Goal: Task Accomplishment & Management: Manage account settings

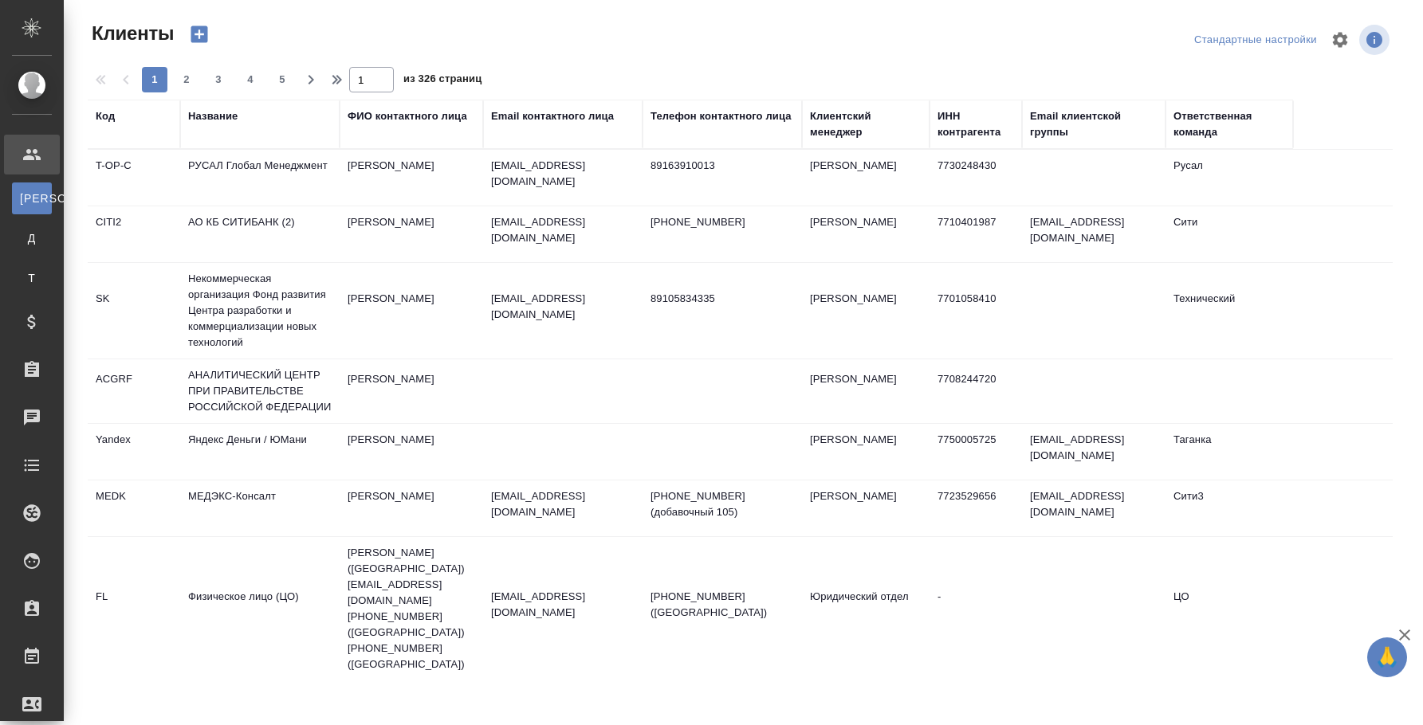
select select "RU"
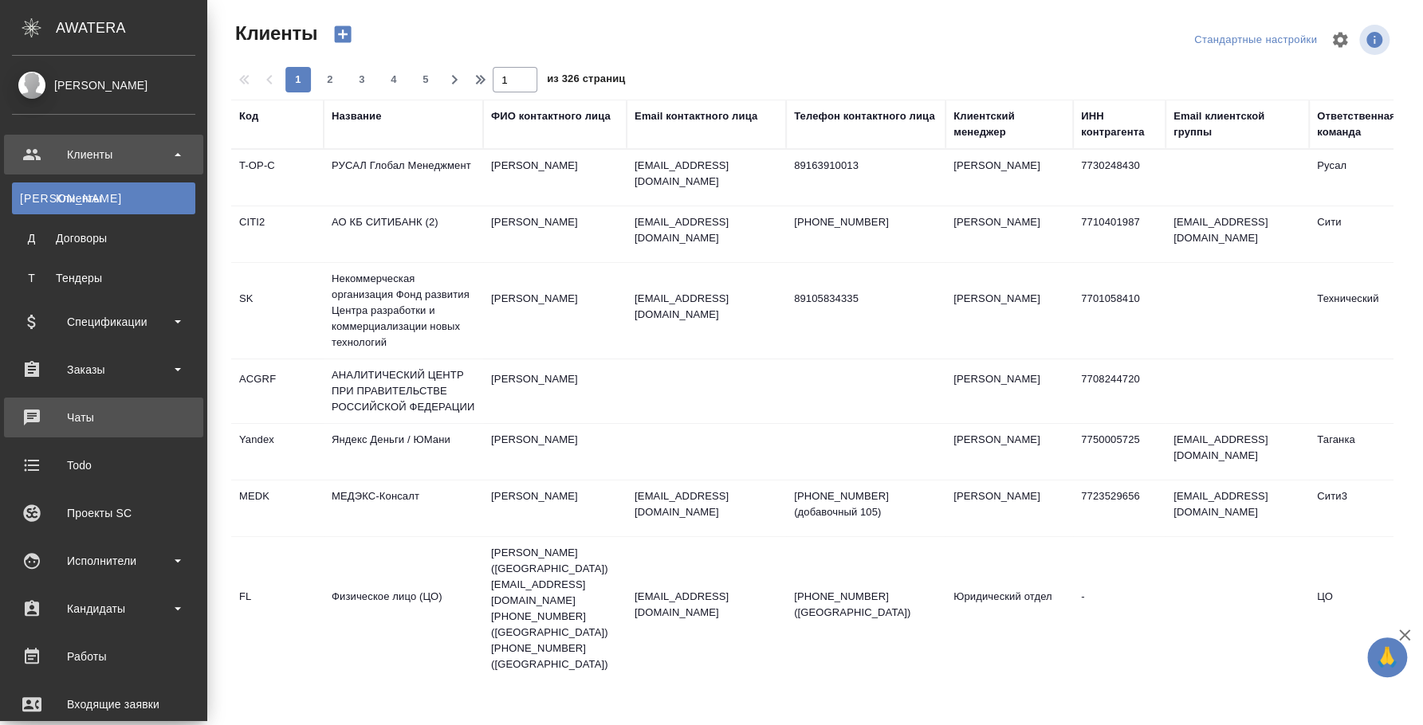
click at [105, 408] on div "Чаты" at bounding box center [103, 418] width 183 height 24
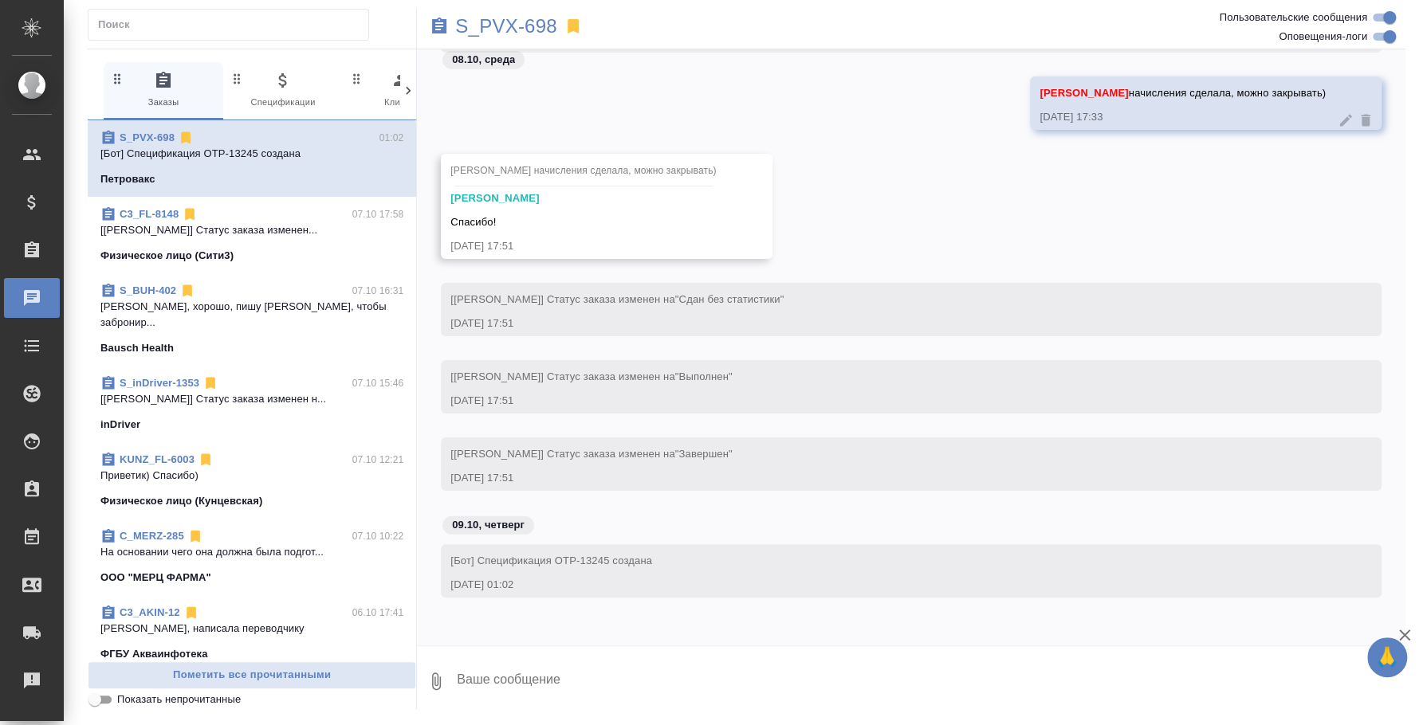
scroll to position [99, 0]
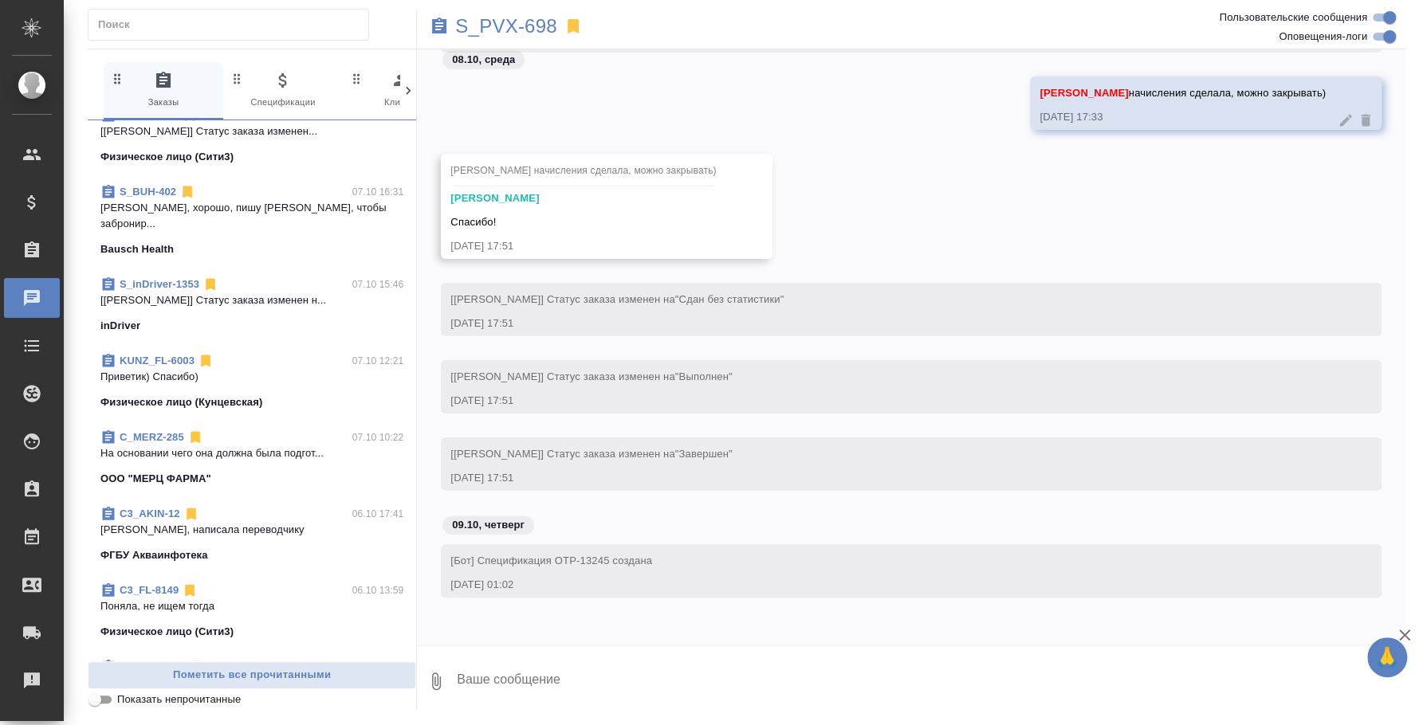
click at [179, 522] on p "Хорошо, написала переводчику" at bounding box center [251, 530] width 303 height 16
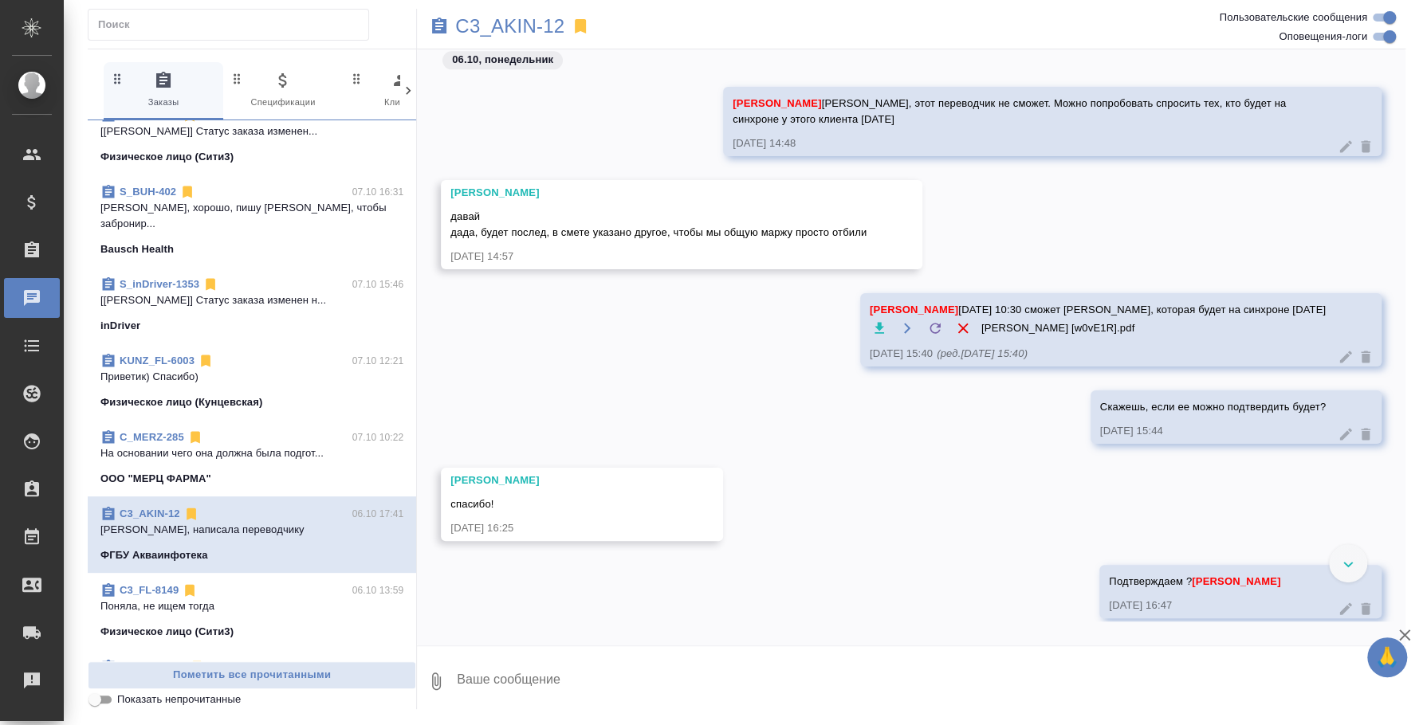
scroll to position [1022, 0]
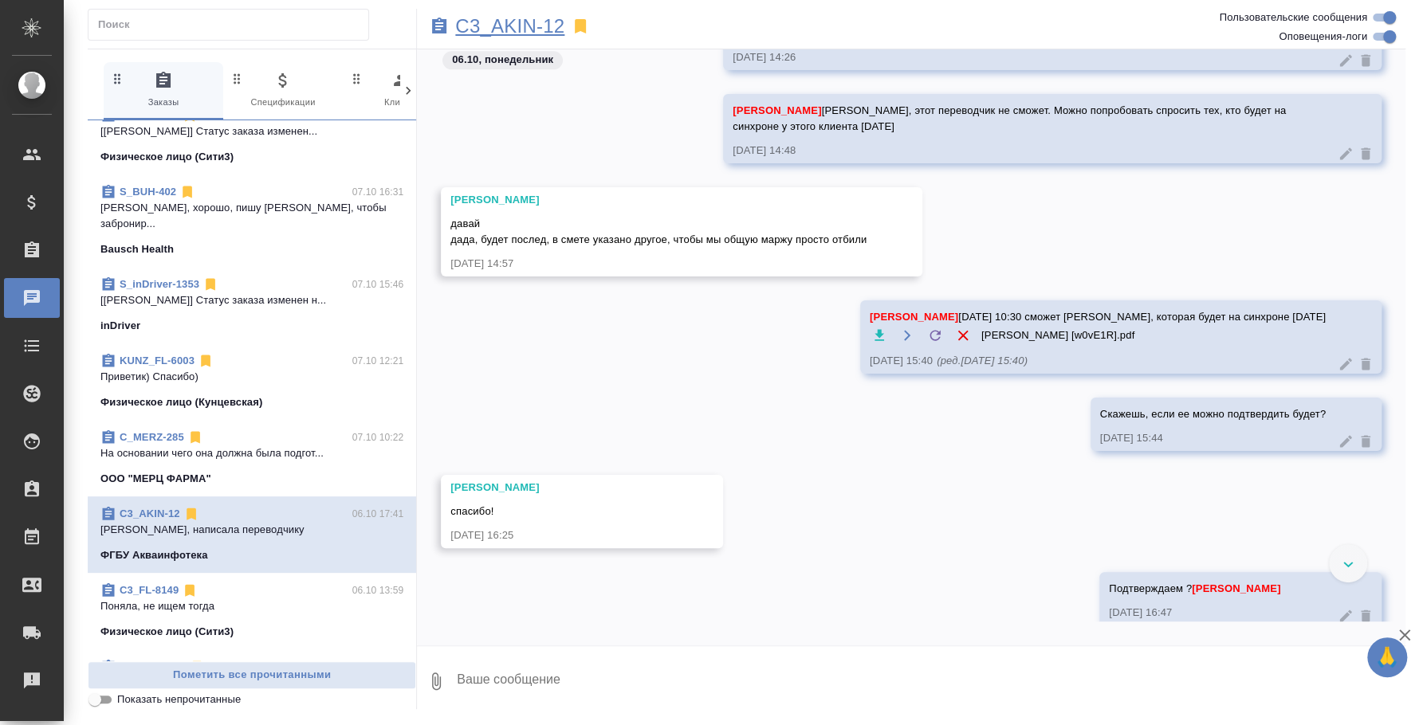
click at [522, 22] on p "C3_AKIN-12" at bounding box center [509, 26] width 109 height 16
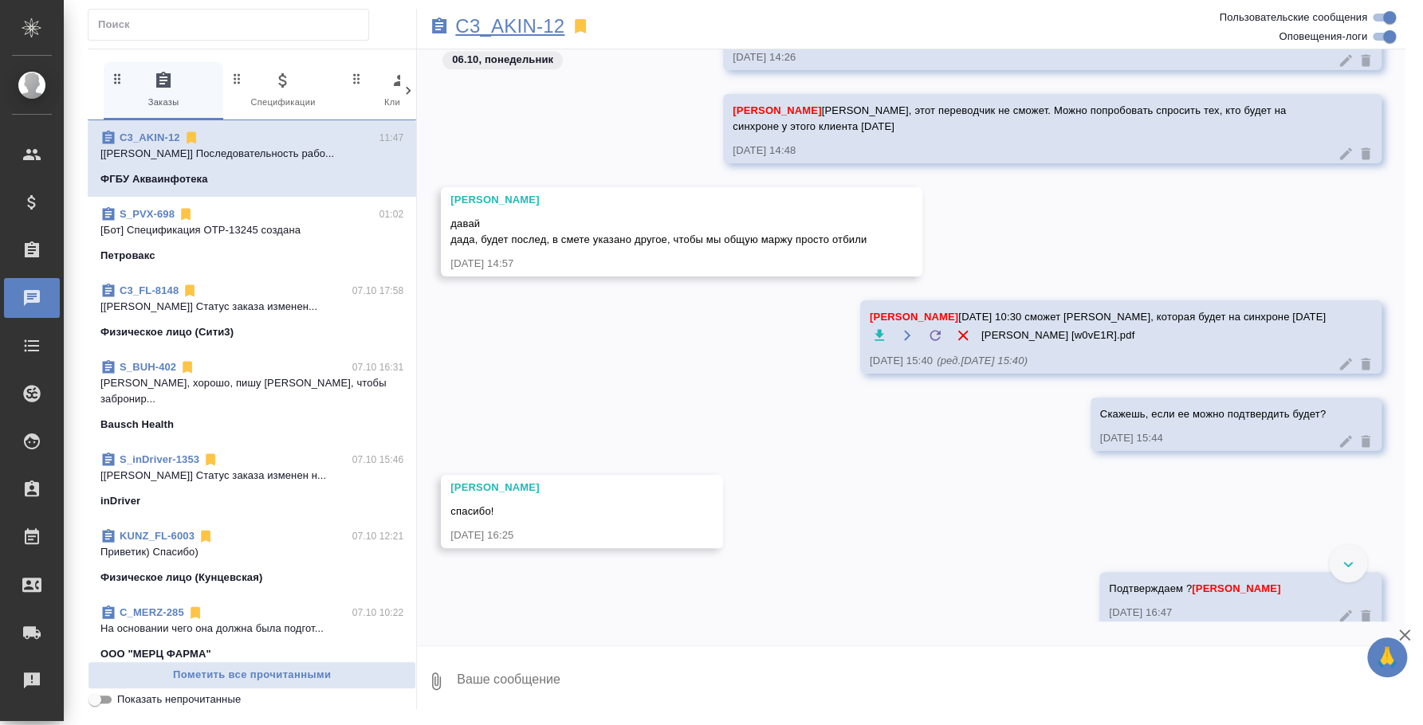
scroll to position [1793, 0]
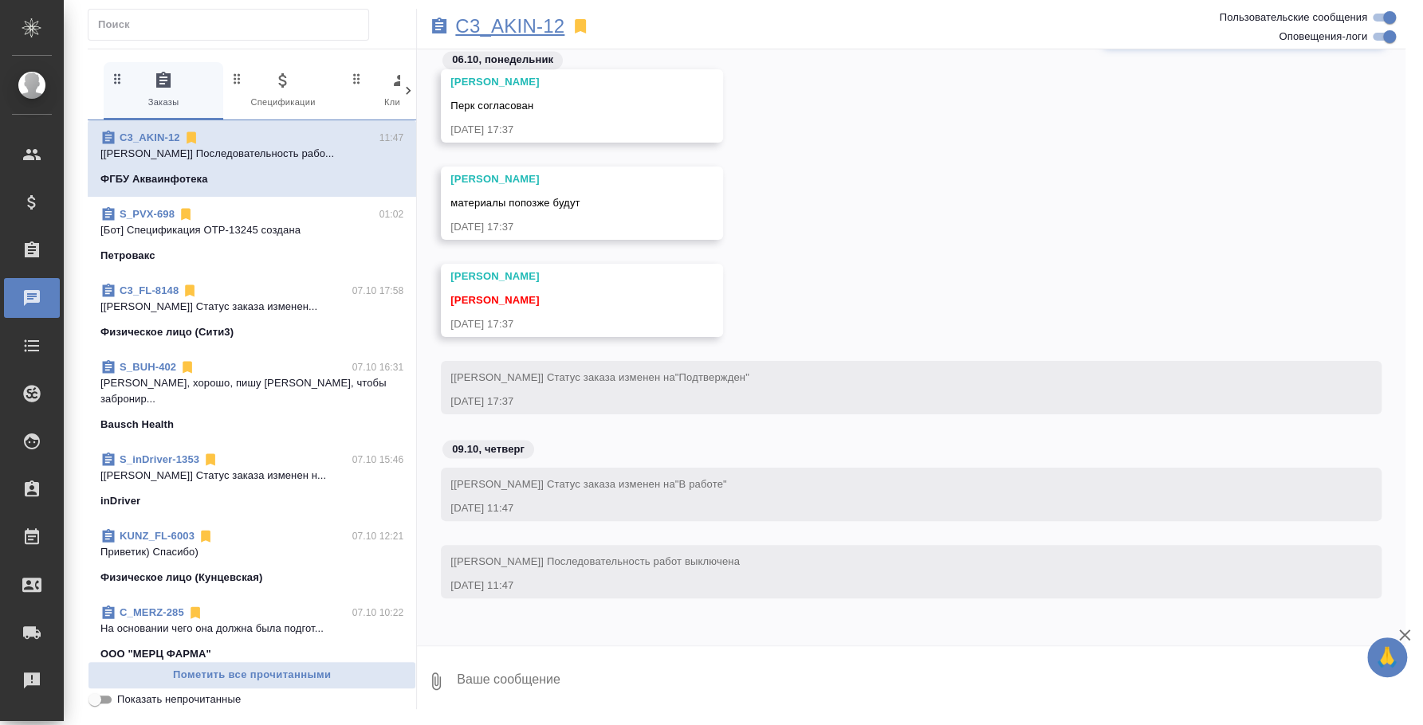
click at [482, 30] on p "C3_AKIN-12" at bounding box center [509, 26] width 109 height 16
click at [544, 23] on p "C3_AKIN-12" at bounding box center [509, 26] width 109 height 16
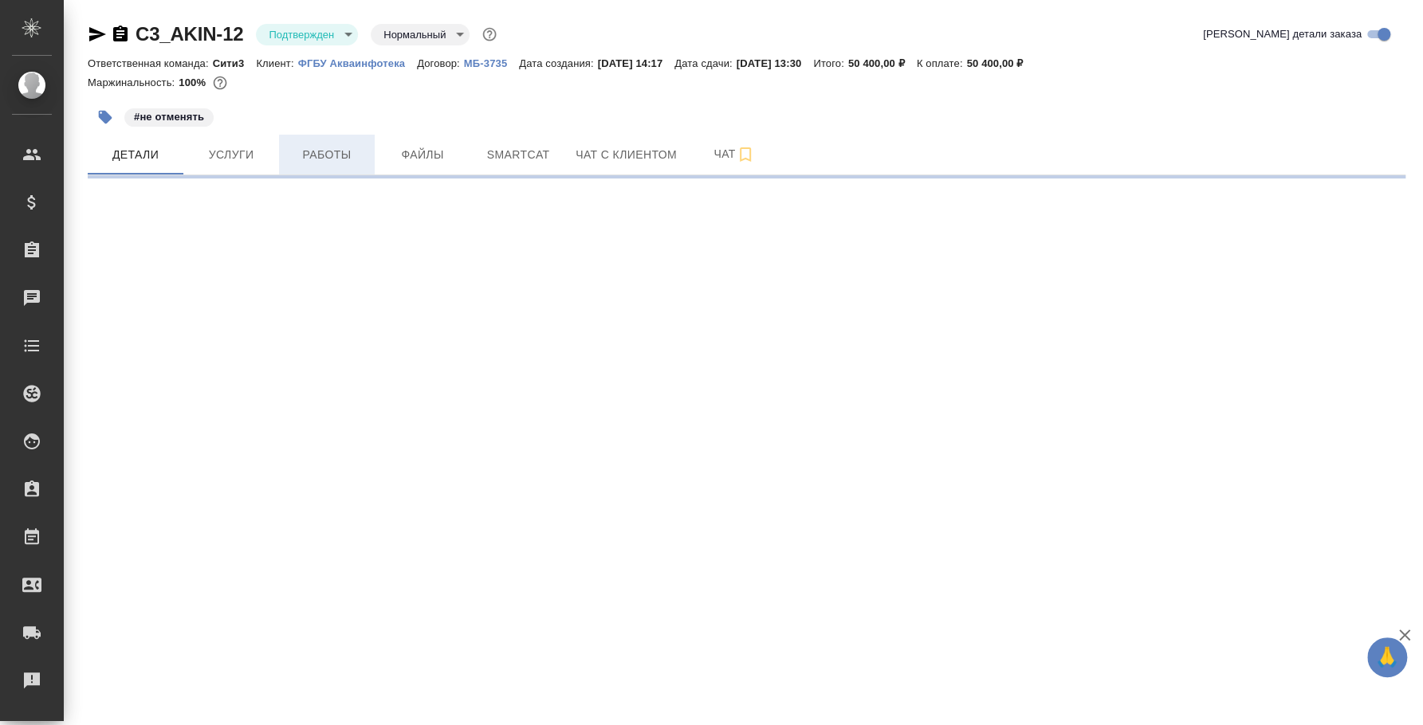
select select "RU"
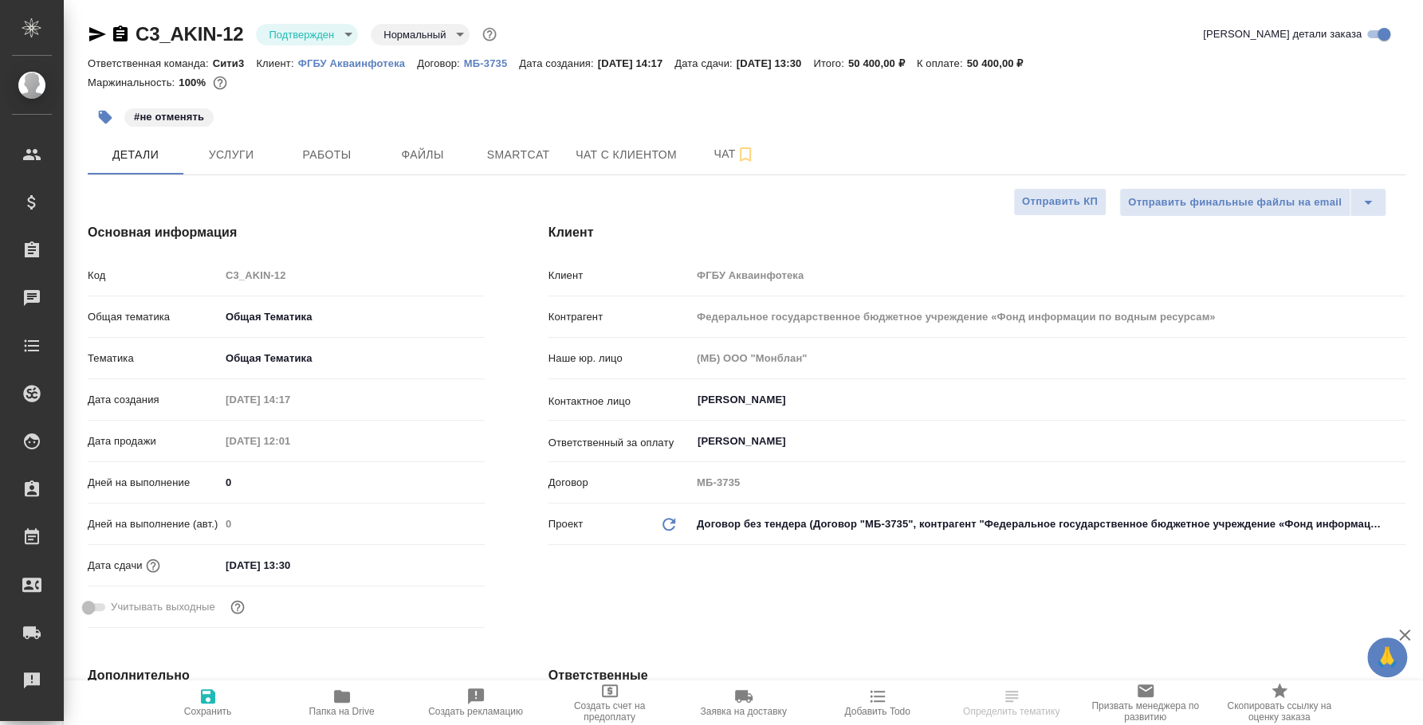
type textarea "x"
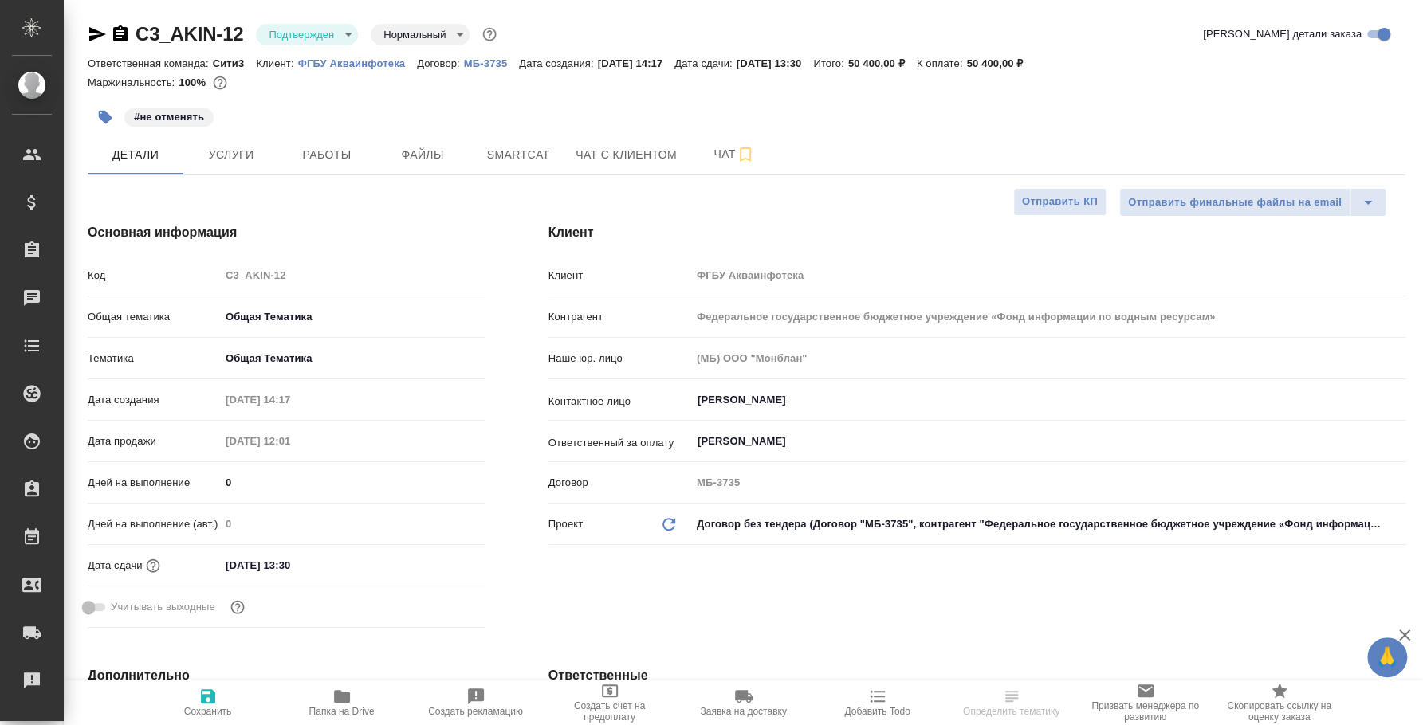
type textarea "x"
type input "[PERSON_NAME] [PERSON_NAME]"
type textarea "x"
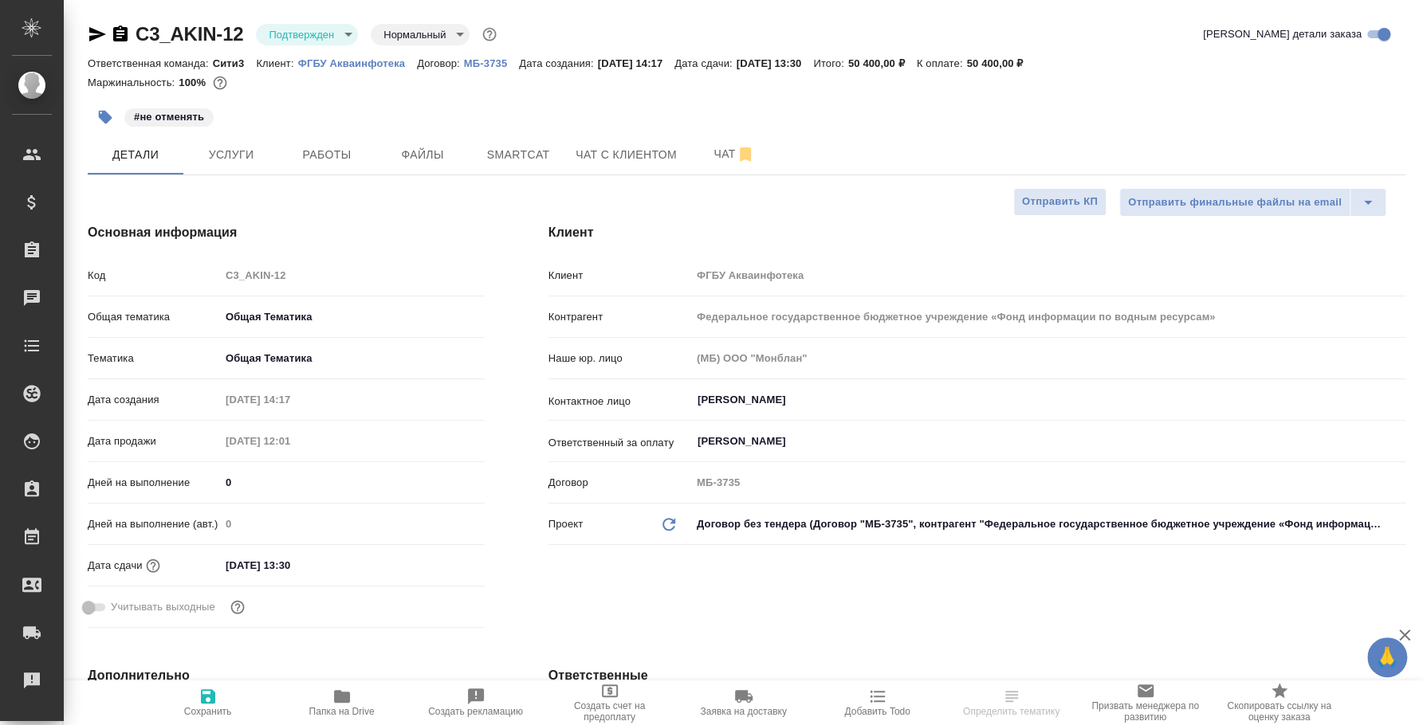
click at [350, 34] on body "🙏 .cls-1 fill:#fff; AWATERA Fedotova Irina Клиенты Спецификации Заказы Чаты Tod…" at bounding box center [711, 362] width 1423 height 725
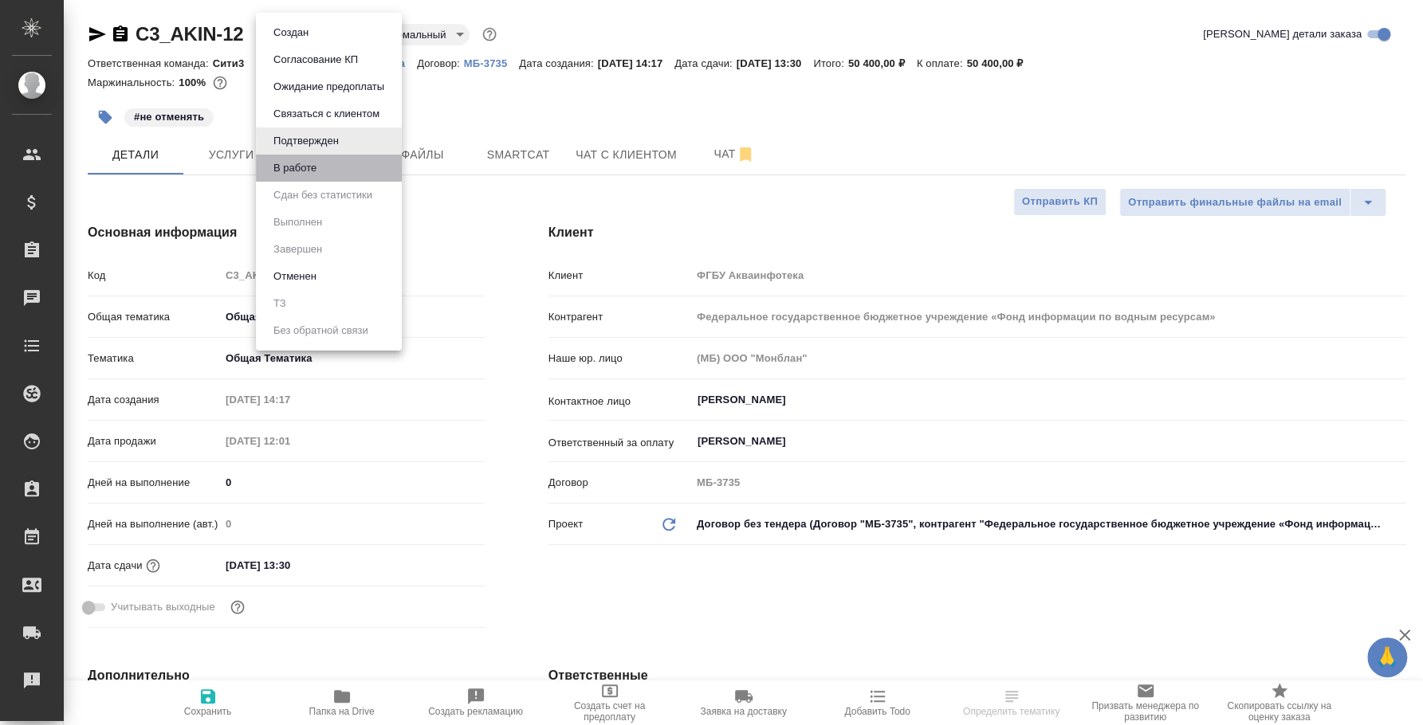
click at [328, 172] on li "В работе" at bounding box center [329, 168] width 146 height 27
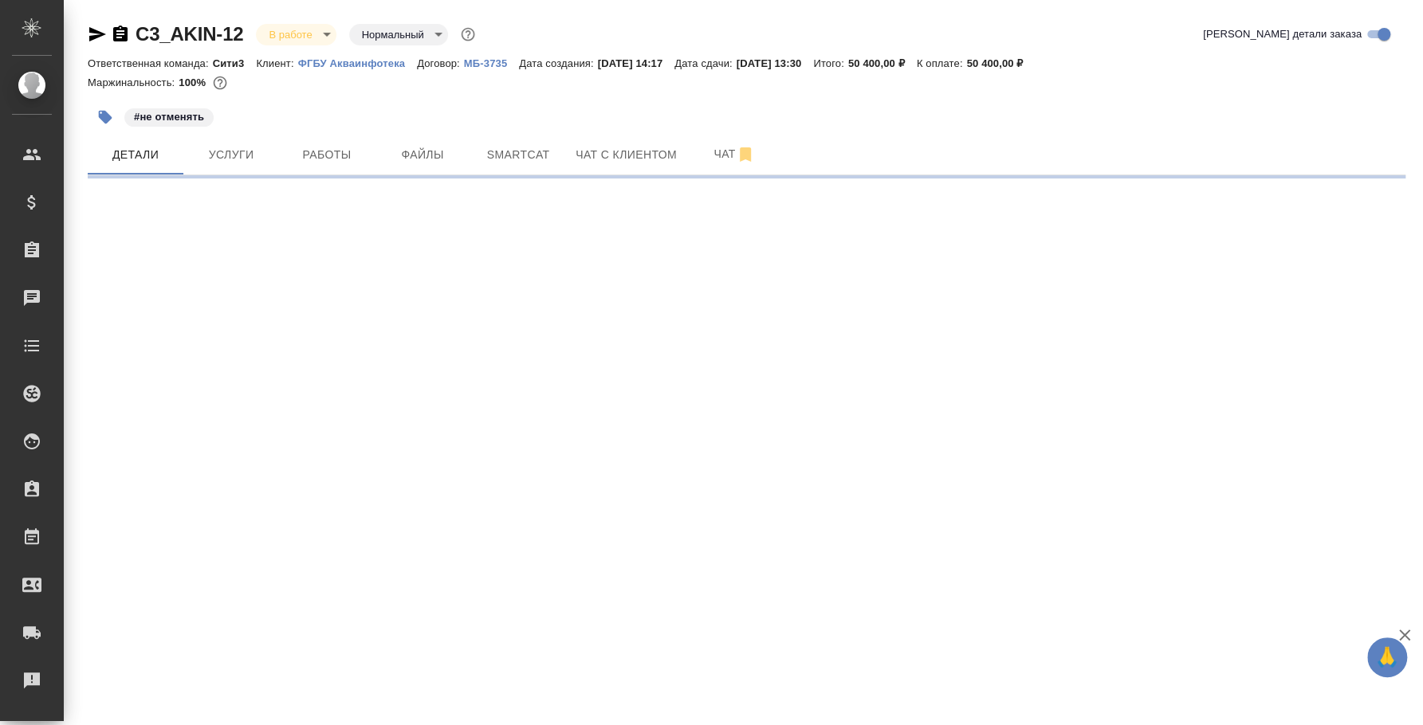
select select "RU"
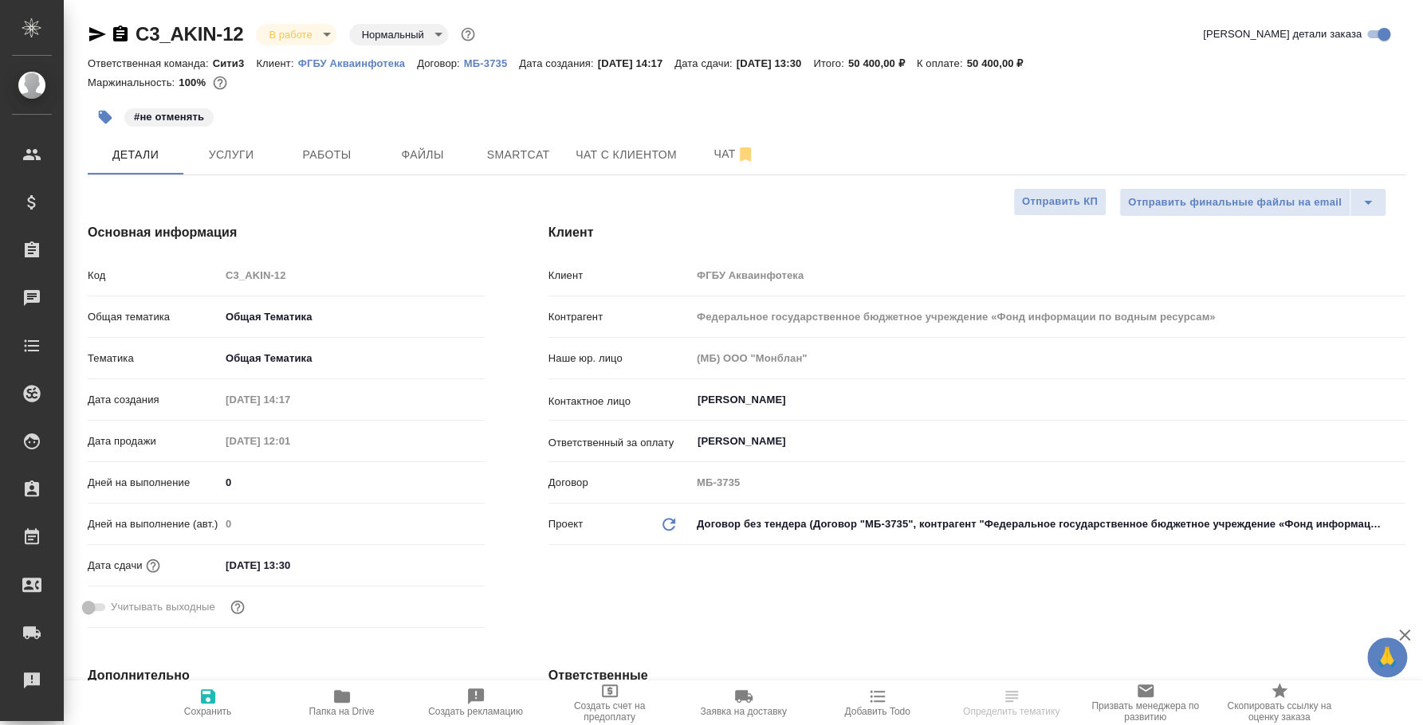
type textarea "x"
click at [291, 175] on hr at bounding box center [747, 175] width 1318 height 1
click at [314, 157] on span "Работы" at bounding box center [327, 155] width 77 height 20
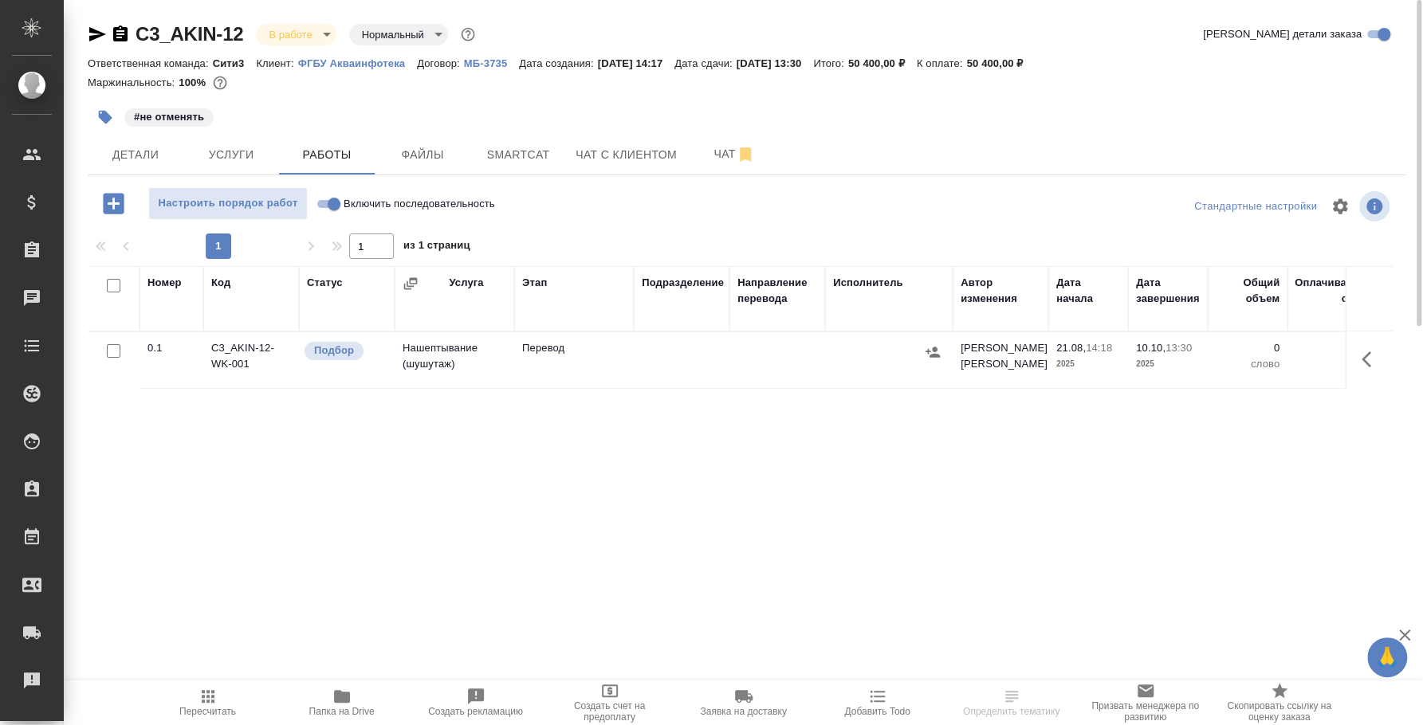
click at [320, 199] on input "Включить последовательность" at bounding box center [333, 204] width 57 height 19
checkbox input "true"
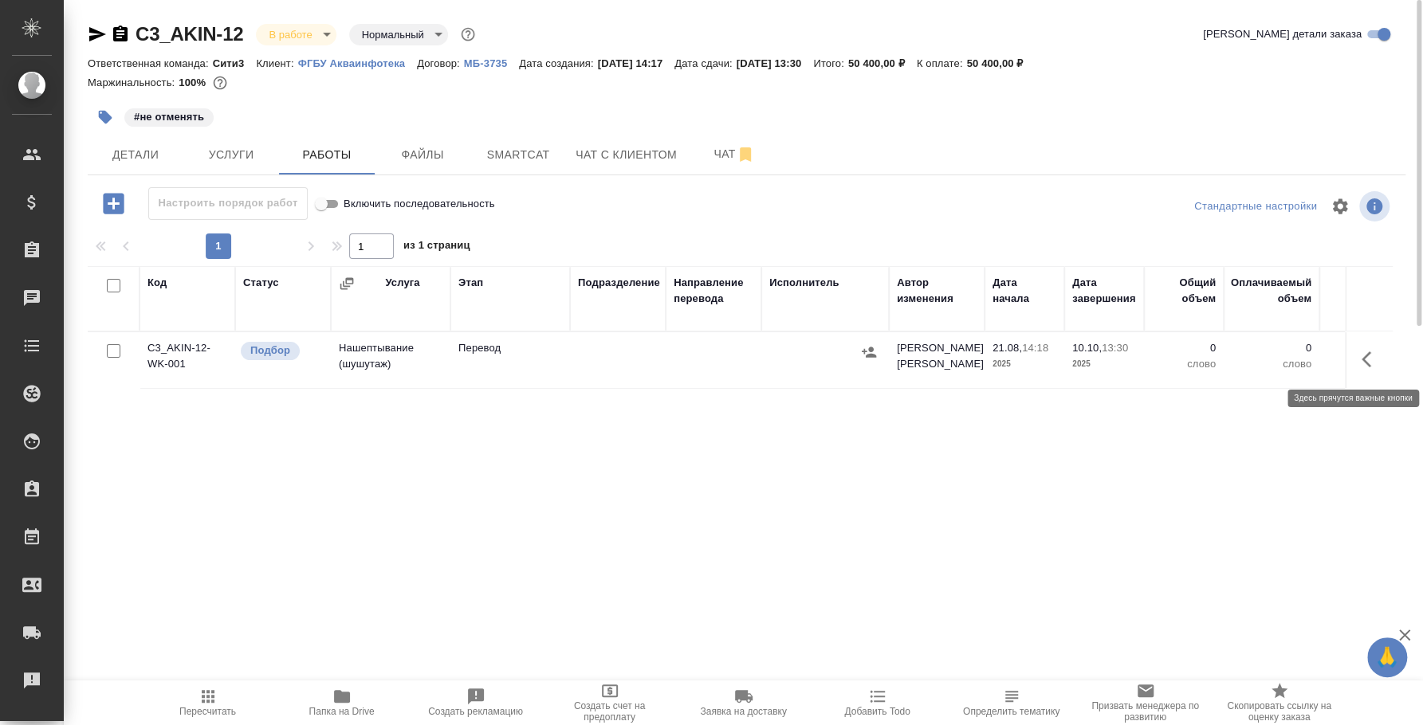
click at [1368, 345] on button "button" at bounding box center [1371, 359] width 38 height 38
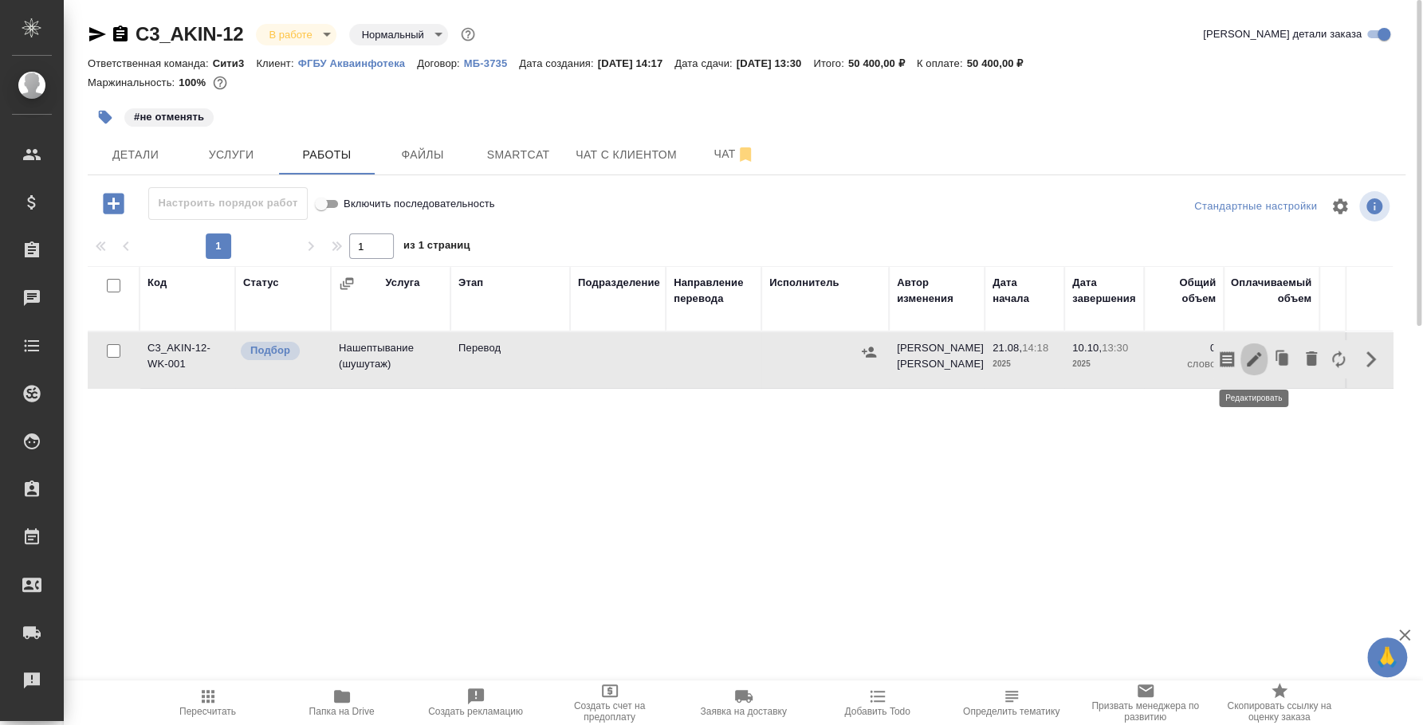
click at [1252, 359] on icon "button" at bounding box center [1254, 359] width 14 height 14
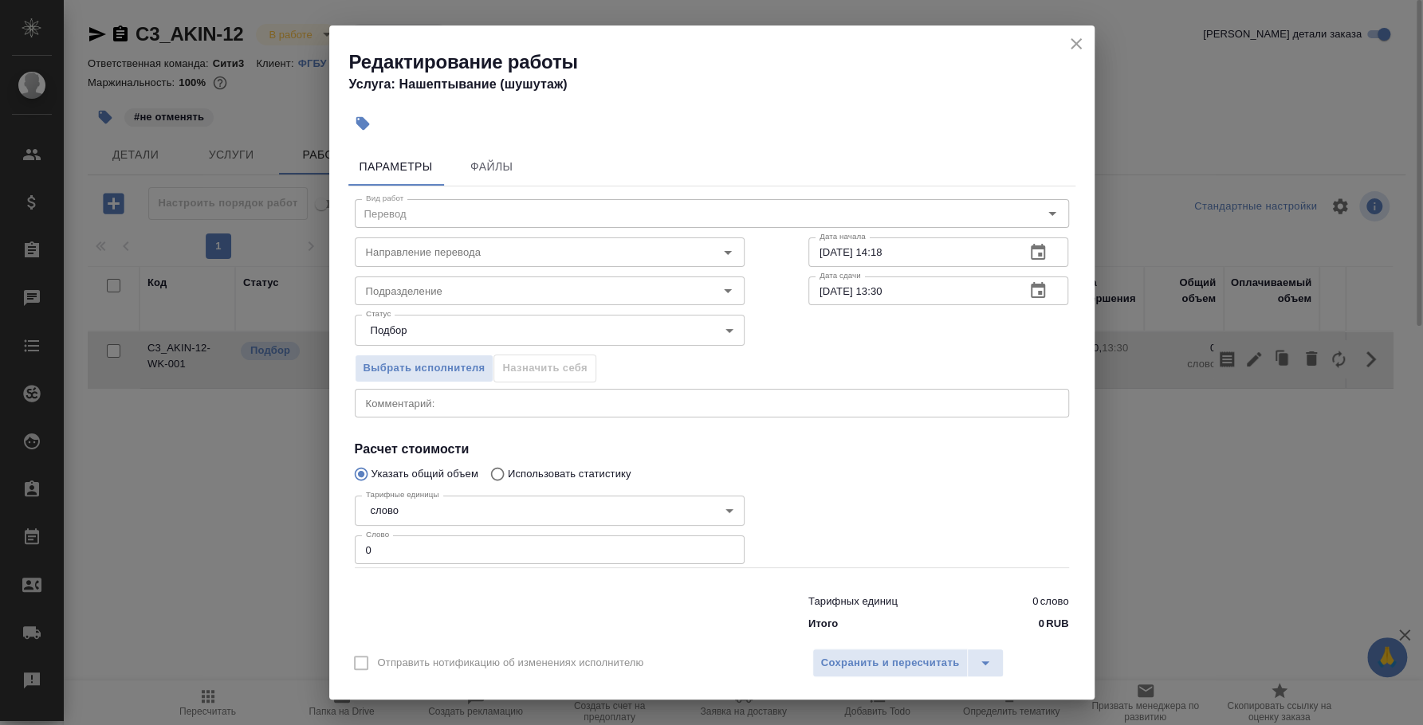
click at [547, 511] on body "🙏 .cls-1 fill:#fff; AWATERA Fedotova Irina Клиенты Спецификации Заказы 0 Чаты T…" at bounding box center [711, 362] width 1423 height 725
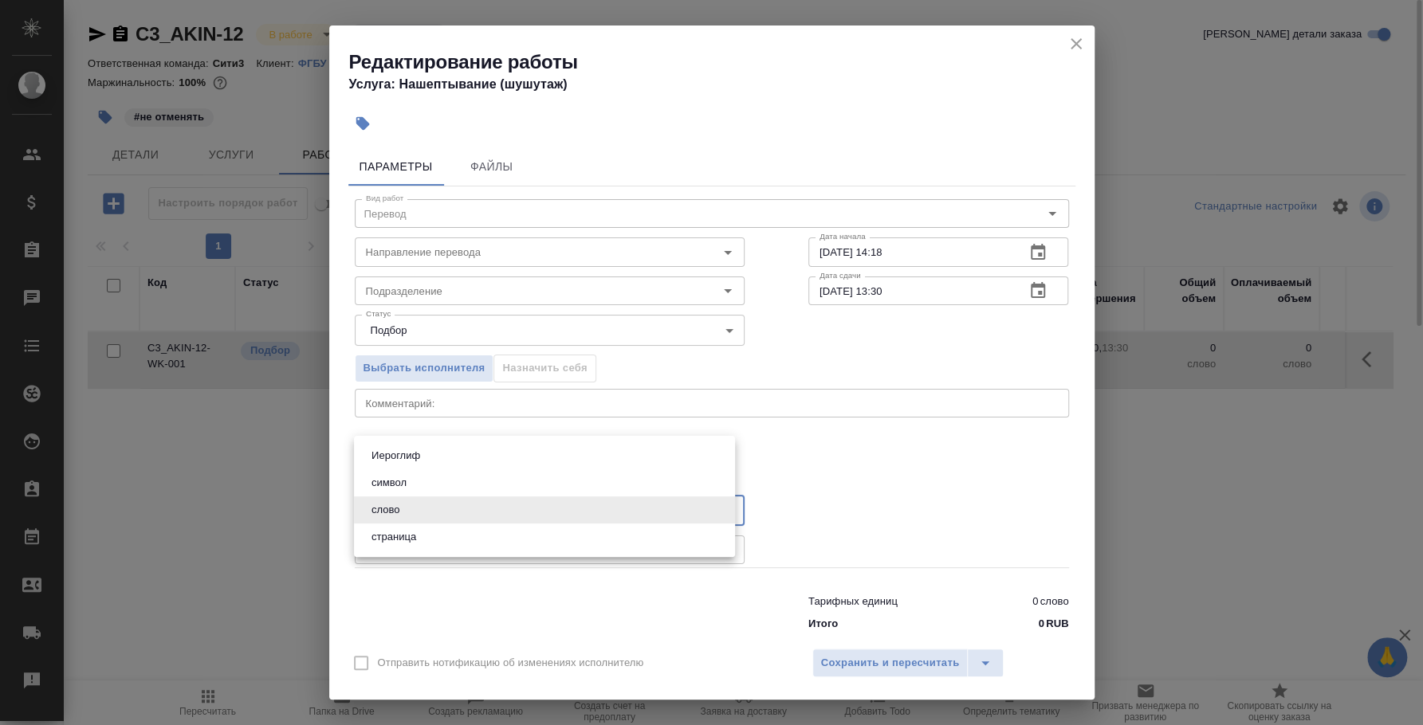
click at [1166, 494] on div at bounding box center [711, 362] width 1423 height 725
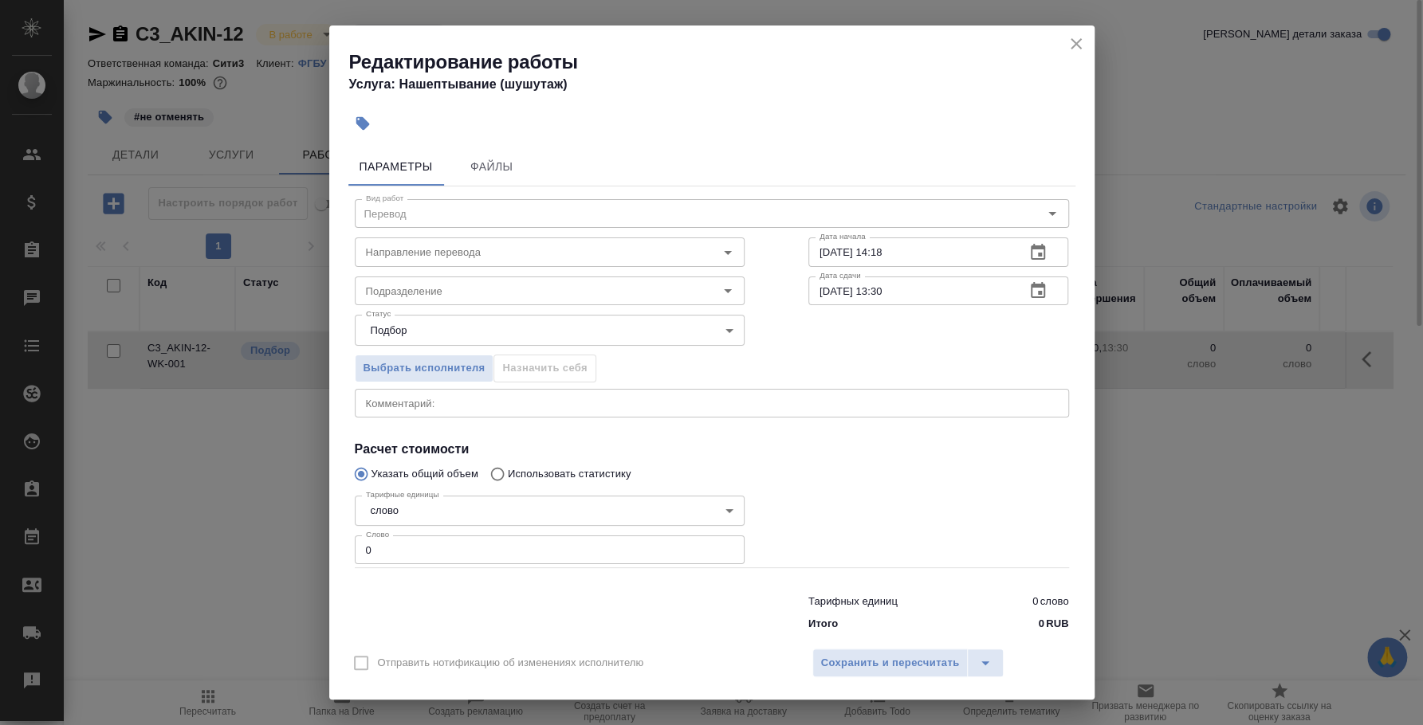
click at [1088, 39] on div "Редактирование работы Услуга: Нашептывание (шушутаж)" at bounding box center [711, 66] width 765 height 81
click at [1071, 43] on icon "close" at bounding box center [1076, 43] width 19 height 19
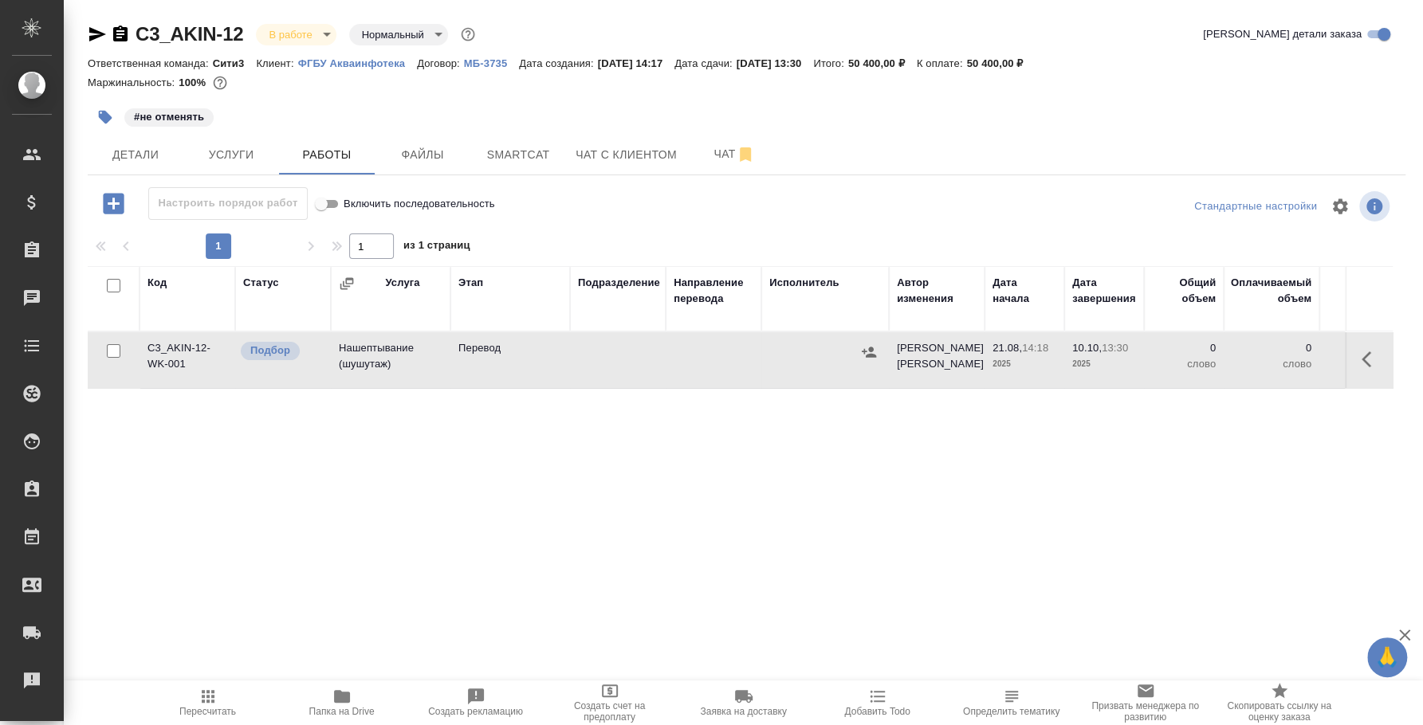
click at [115, 203] on icon "button" at bounding box center [114, 204] width 28 height 28
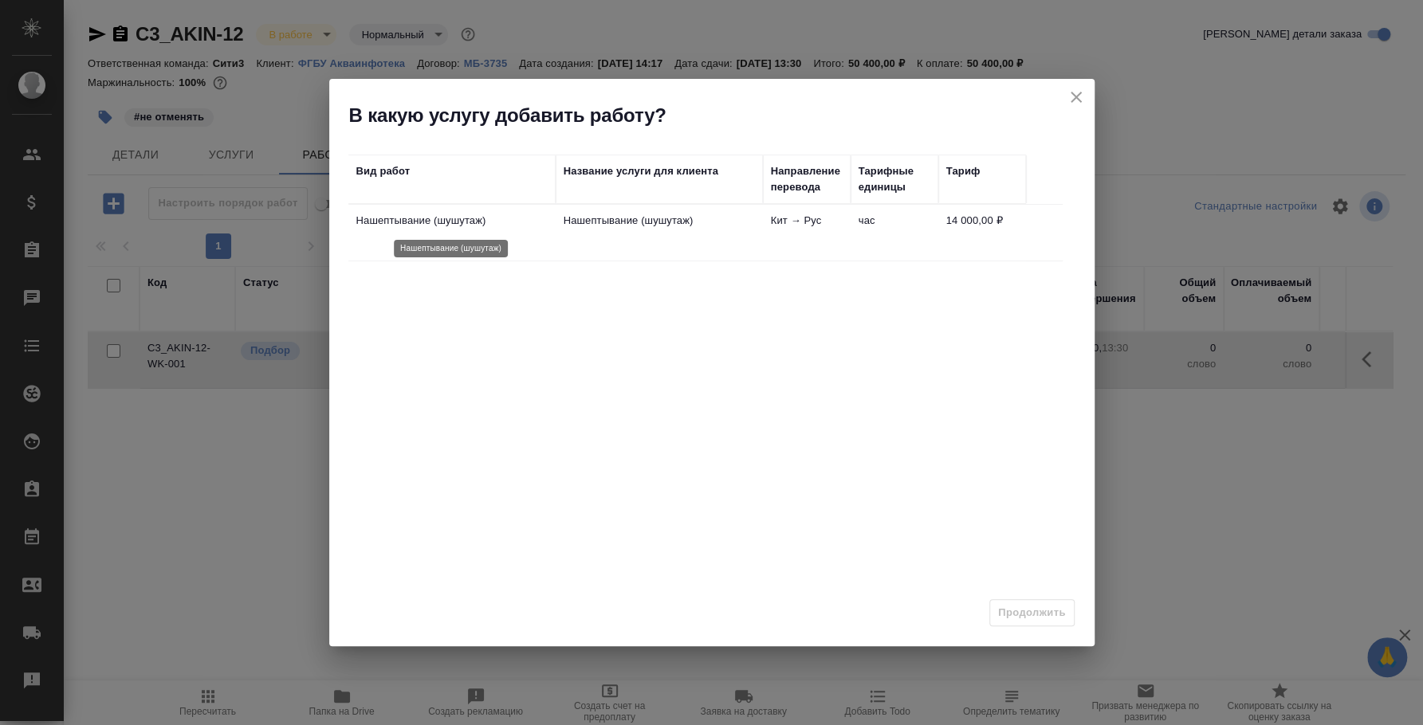
click at [517, 227] on p "Нашептывание (шушутаж)" at bounding box center [451, 221] width 191 height 16
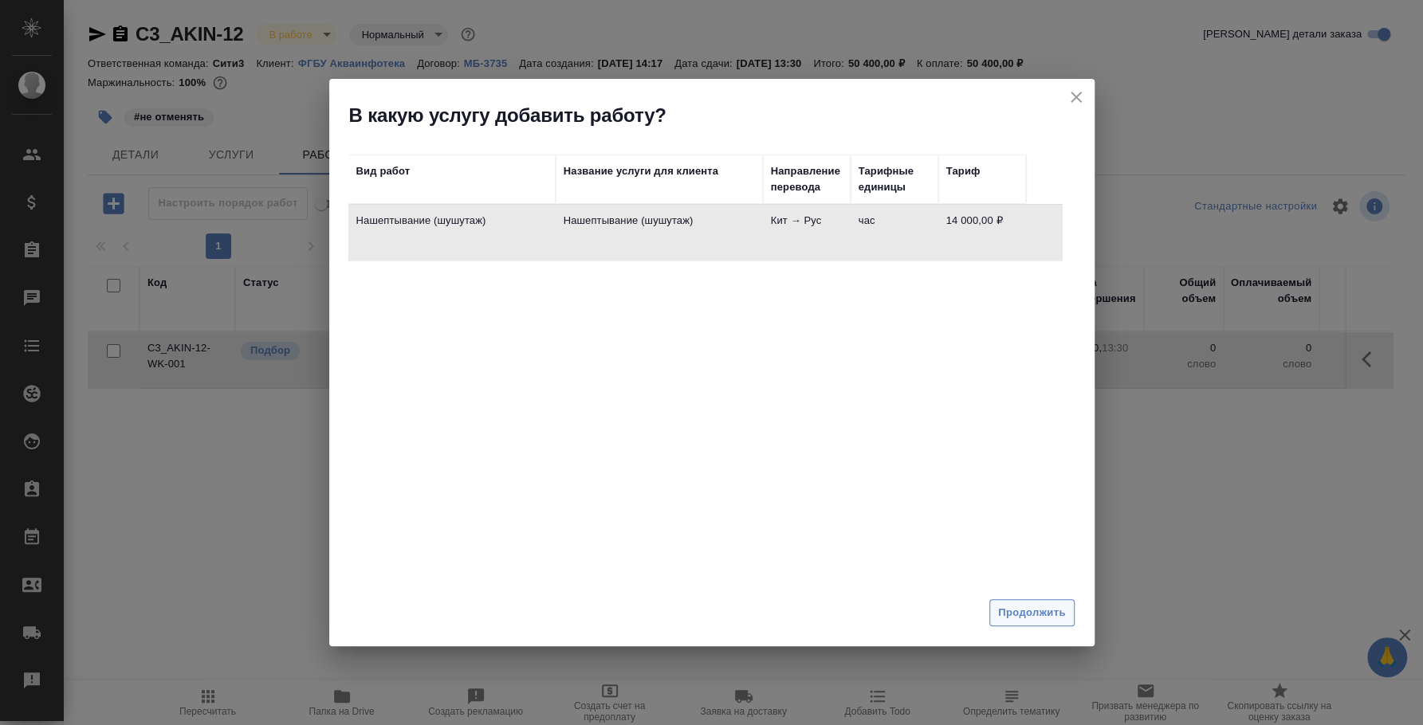
click at [1052, 627] on button "Продолжить" at bounding box center [1031, 613] width 85 height 28
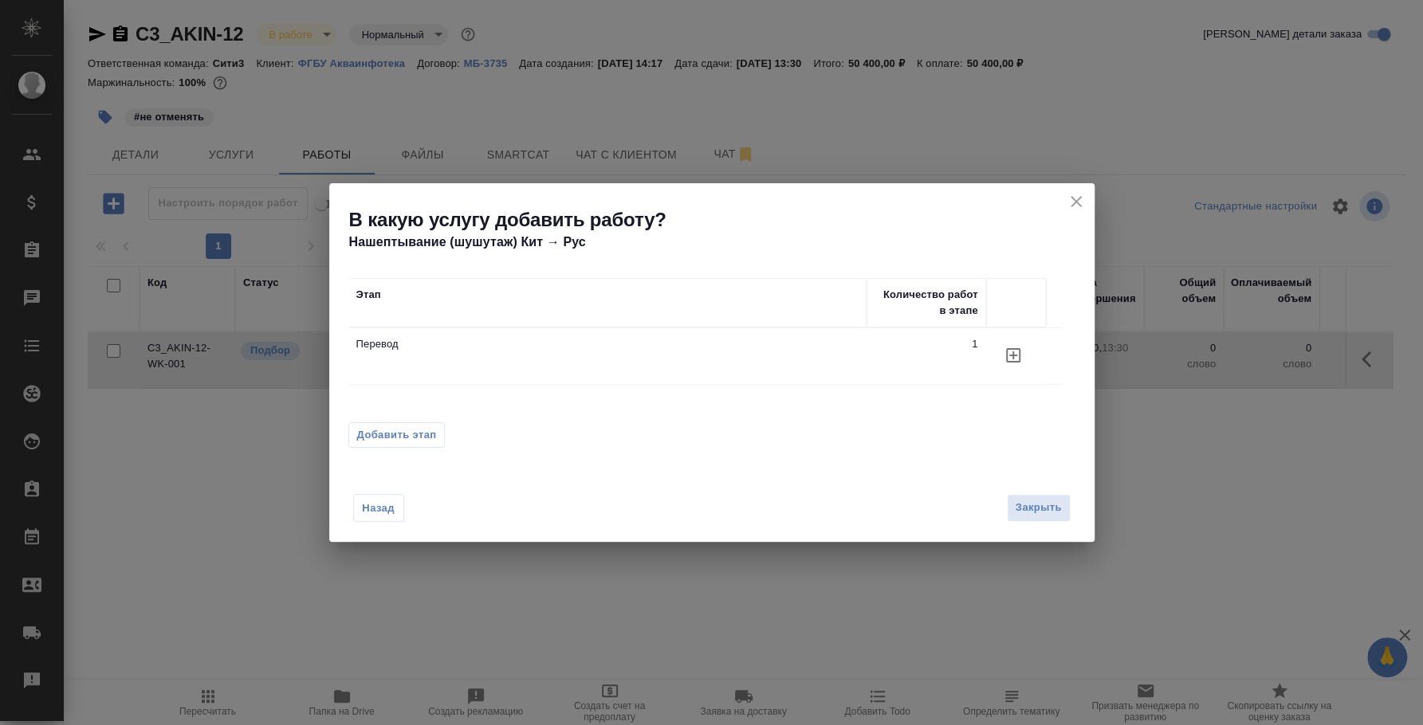
click at [380, 430] on span "Добавить этап" at bounding box center [397, 435] width 80 height 16
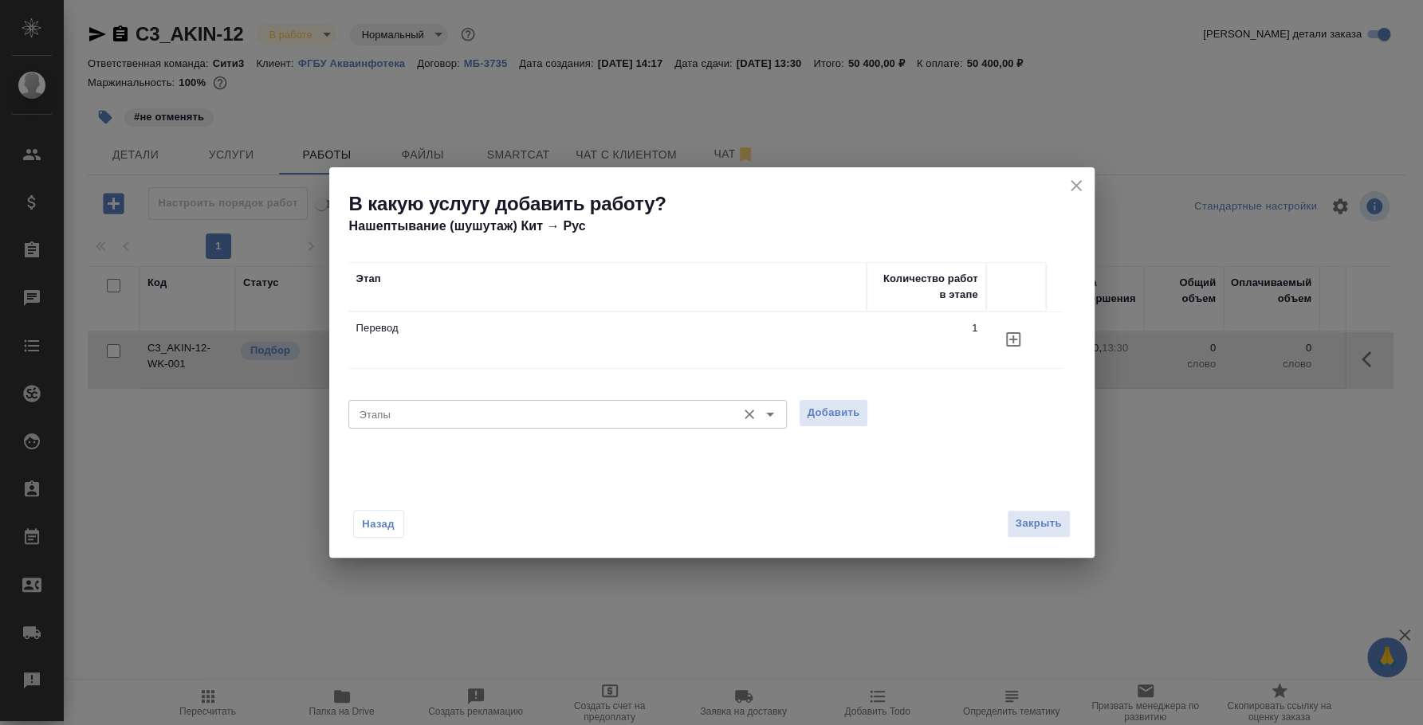
click at [397, 423] on input "Этапы" at bounding box center [540, 414] width 375 height 19
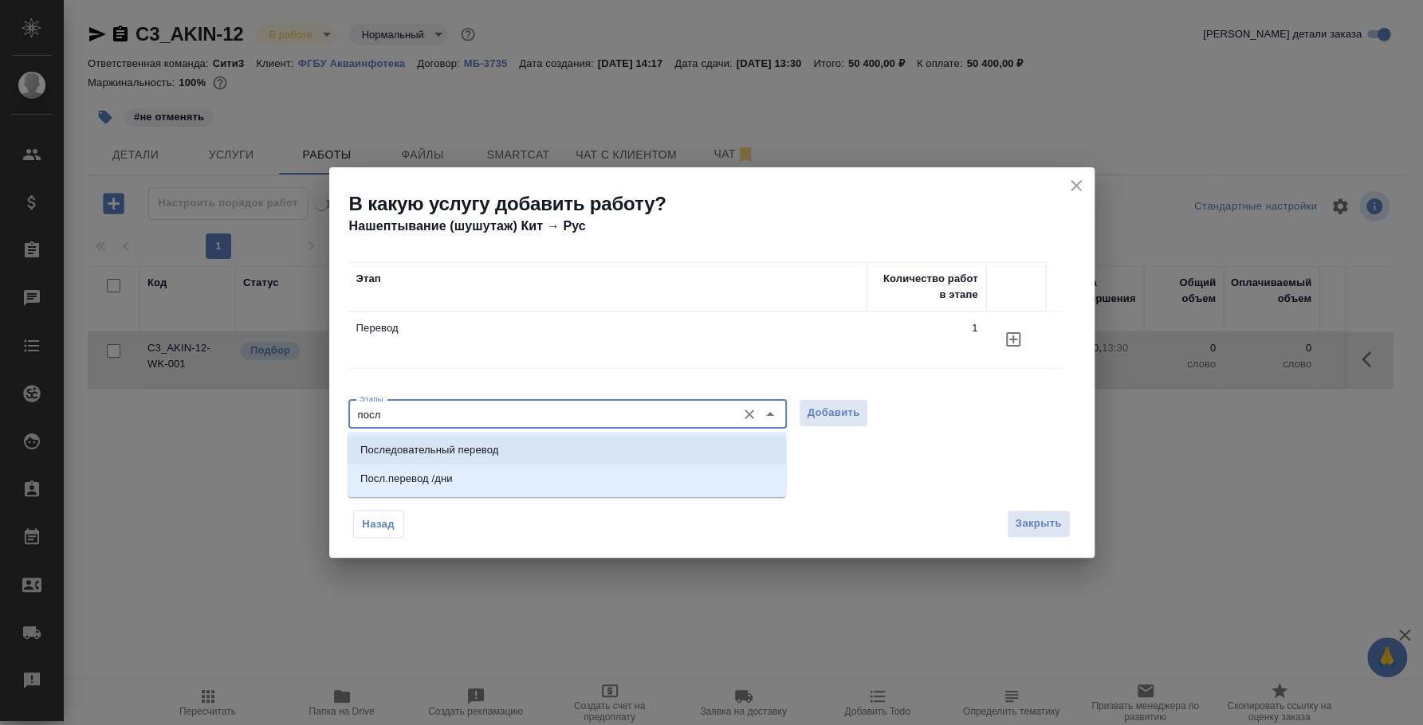
click at [717, 438] on li "Последовательный перевод" at bounding box center [567, 450] width 438 height 29
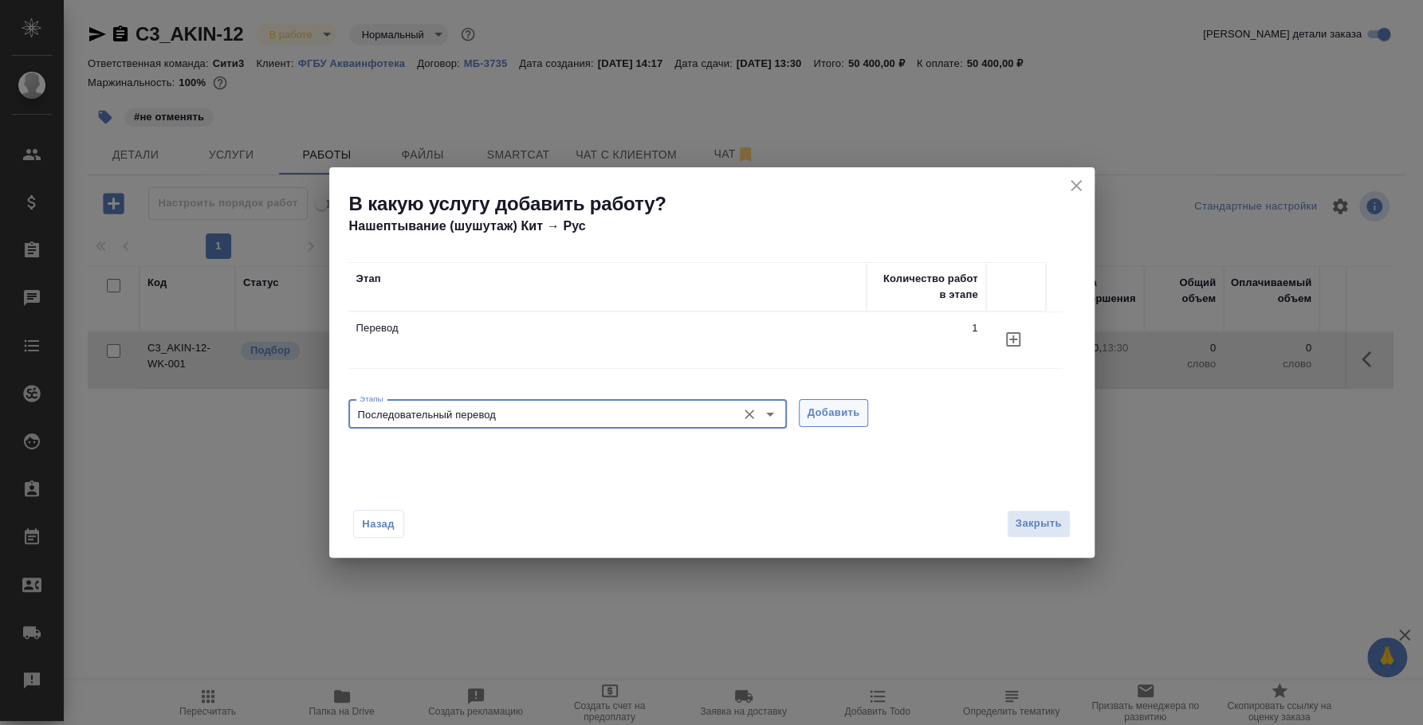
type input "Последовательный перевод"
click at [857, 417] on span "Добавить" at bounding box center [834, 413] width 53 height 18
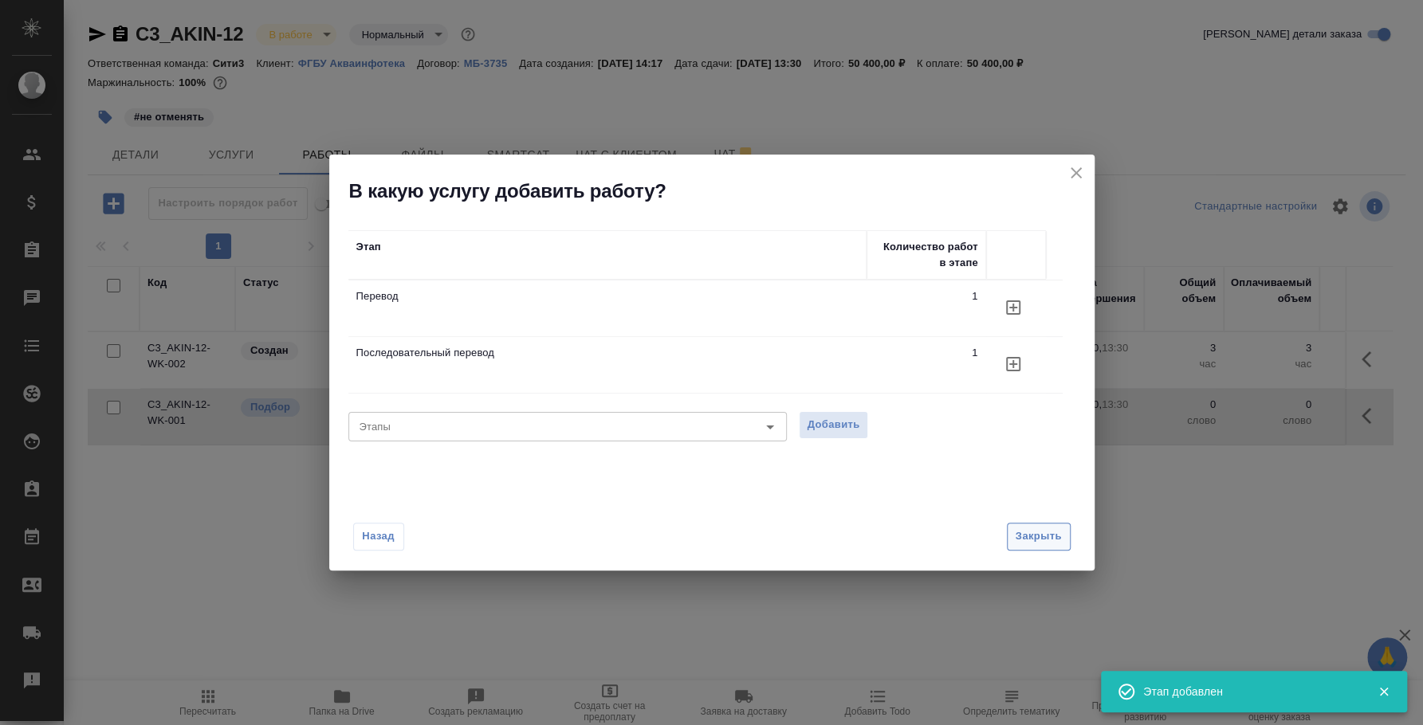
click at [1045, 533] on span "Закрыть" at bounding box center [1039, 537] width 46 height 18
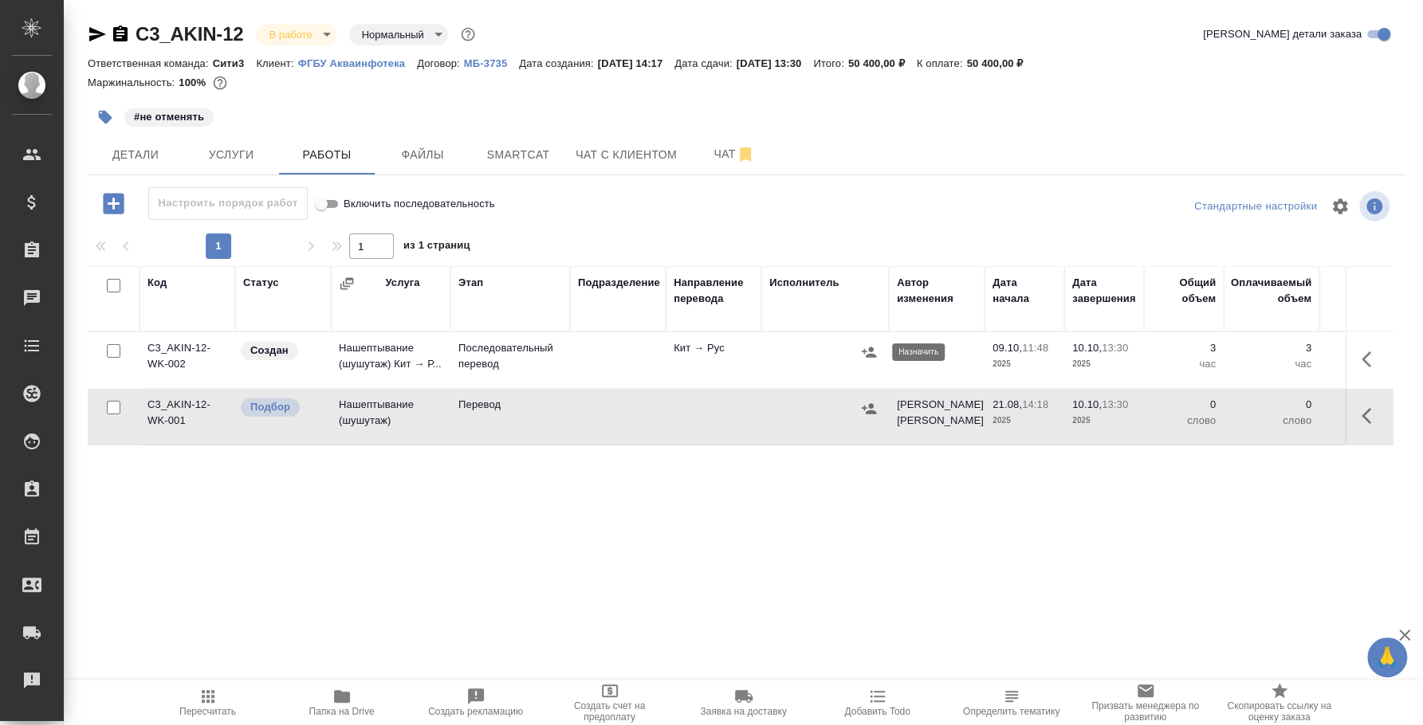
click at [868, 355] on icon "button" at bounding box center [869, 352] width 14 height 10
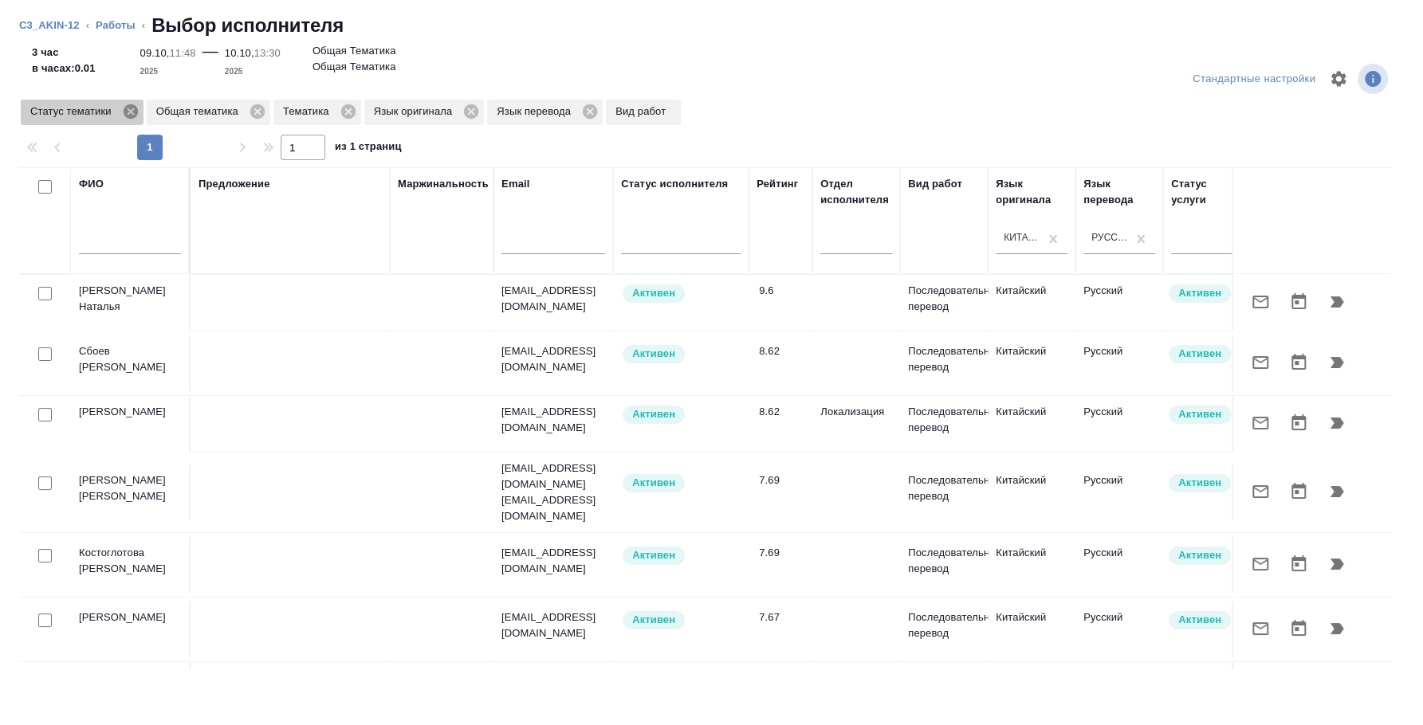
click at [135, 108] on icon at bounding box center [130, 111] width 14 height 14
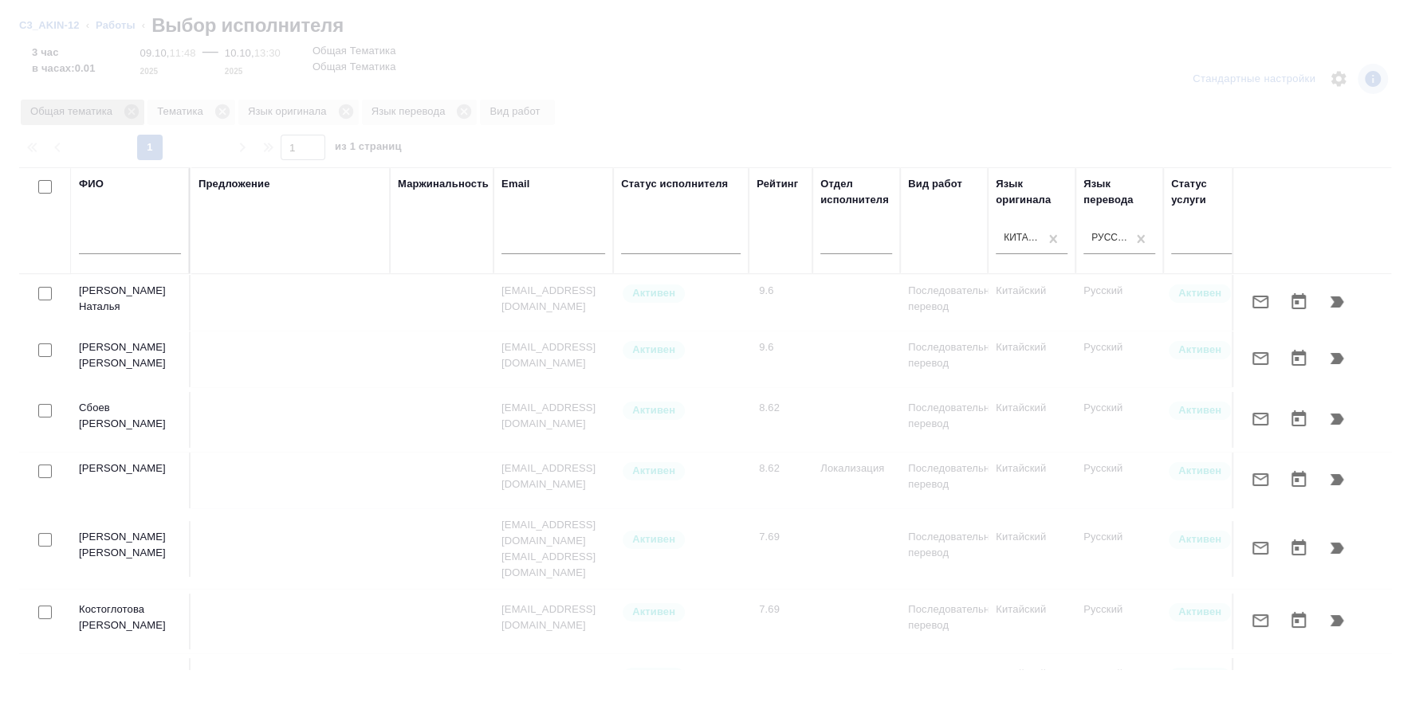
click at [130, 113] on icon at bounding box center [131, 111] width 14 height 14
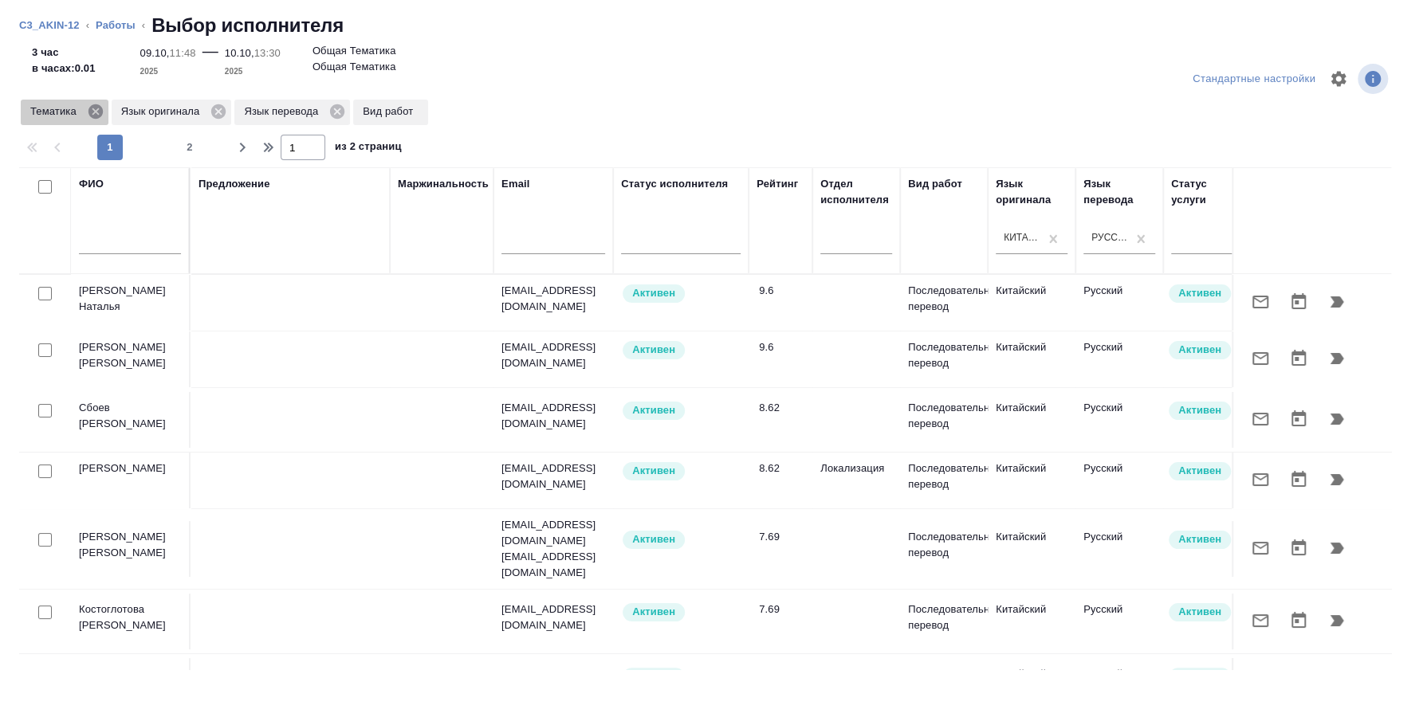
click at [93, 112] on icon at bounding box center [96, 112] width 18 height 18
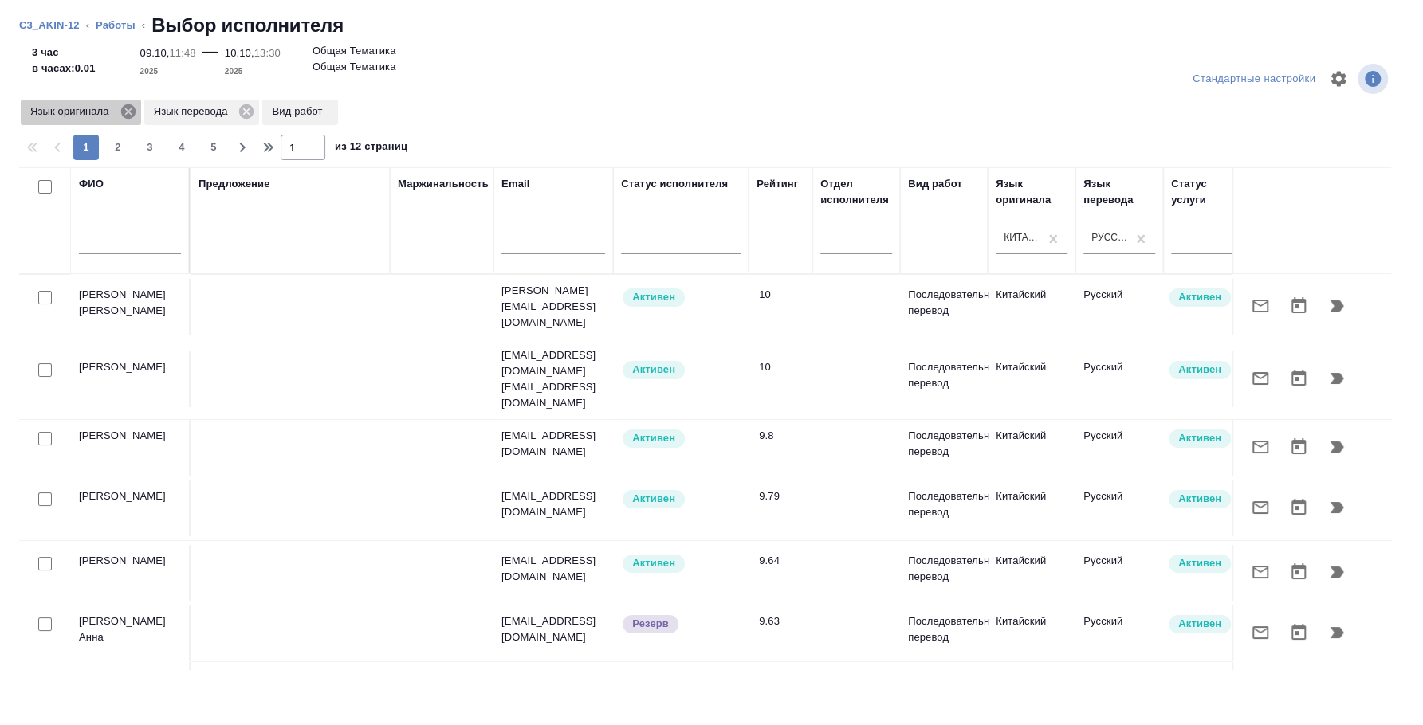
click at [129, 112] on icon at bounding box center [129, 112] width 18 height 18
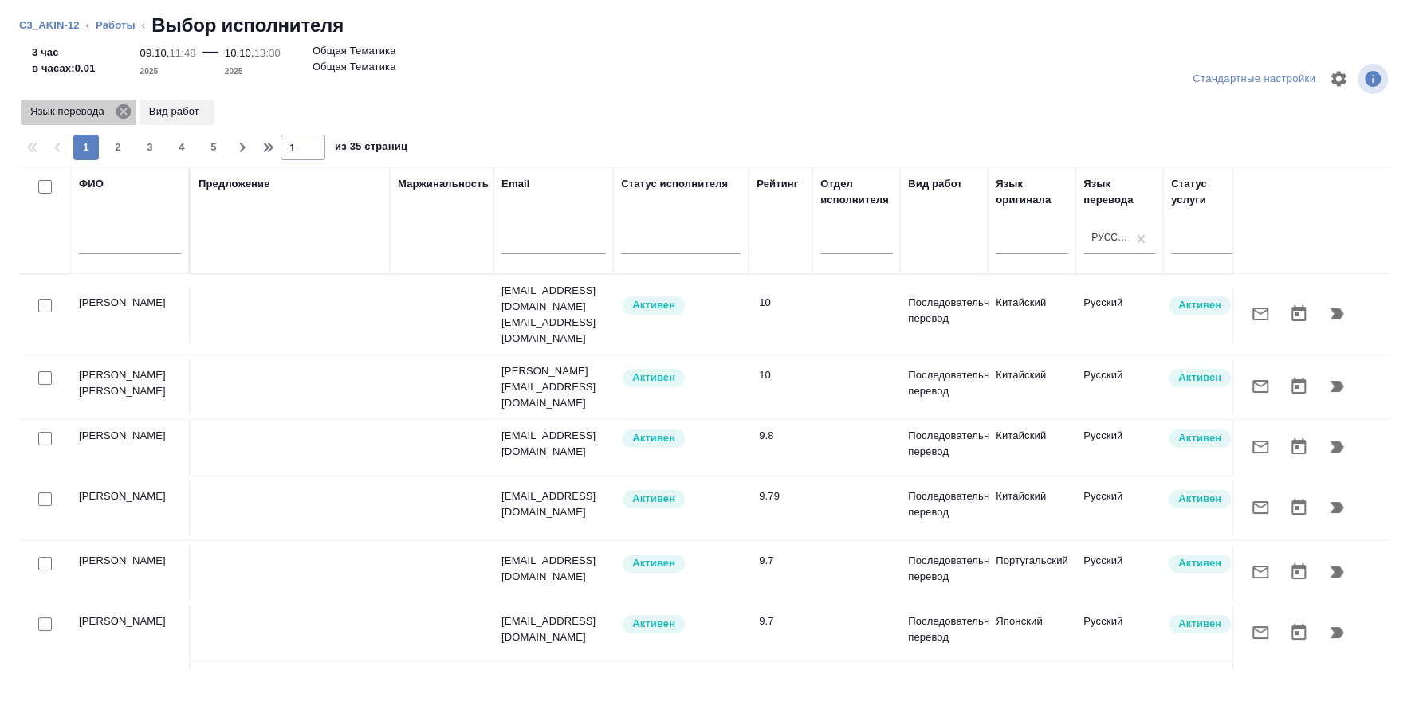
click at [120, 117] on icon at bounding box center [123, 111] width 14 height 14
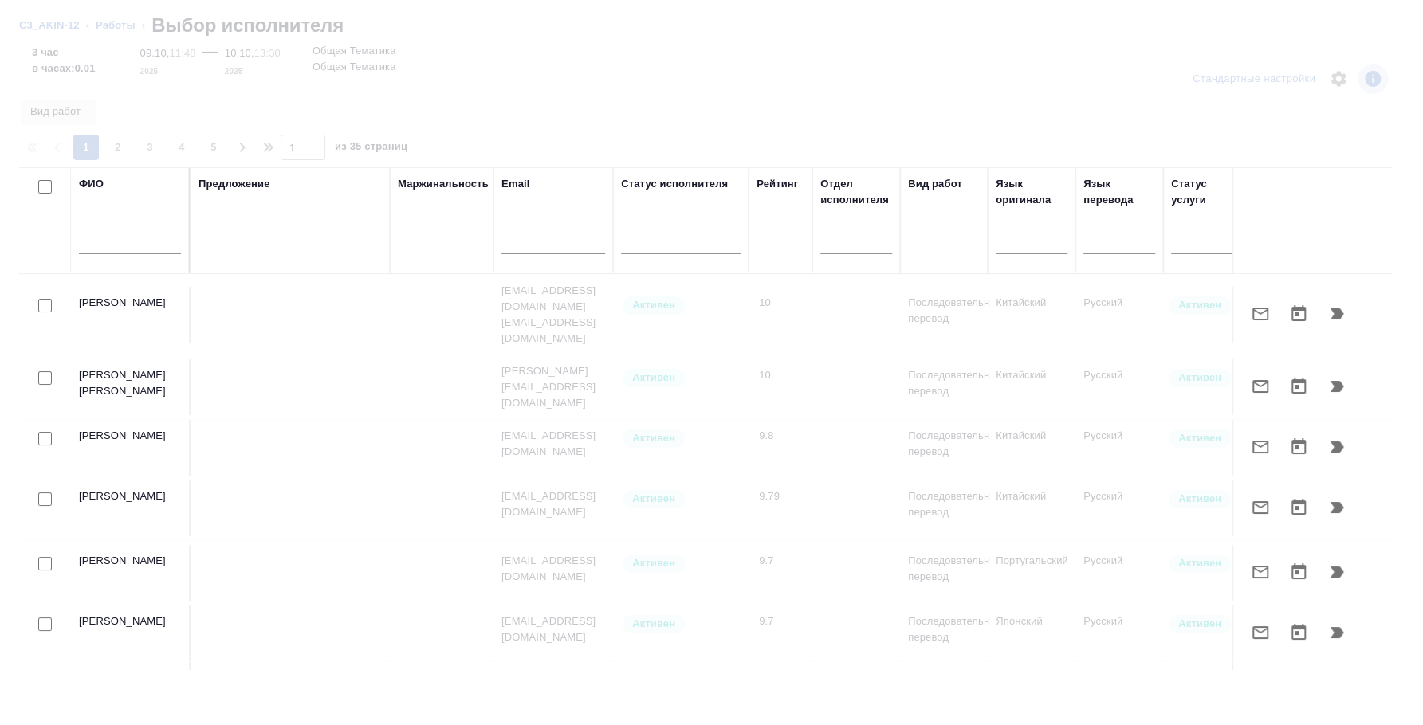
click at [125, 239] on input "text" at bounding box center [130, 244] width 102 height 20
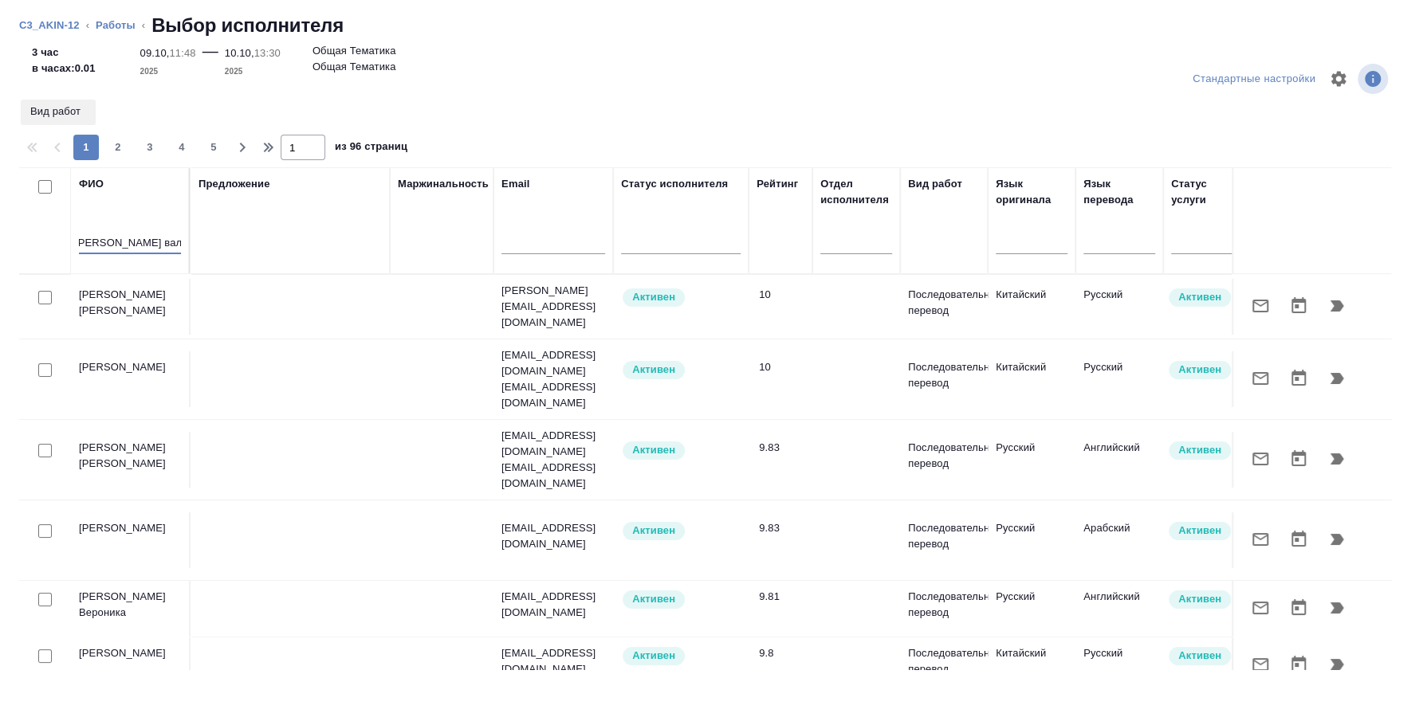
scroll to position [0, 16]
type input "костоглотова валентина"
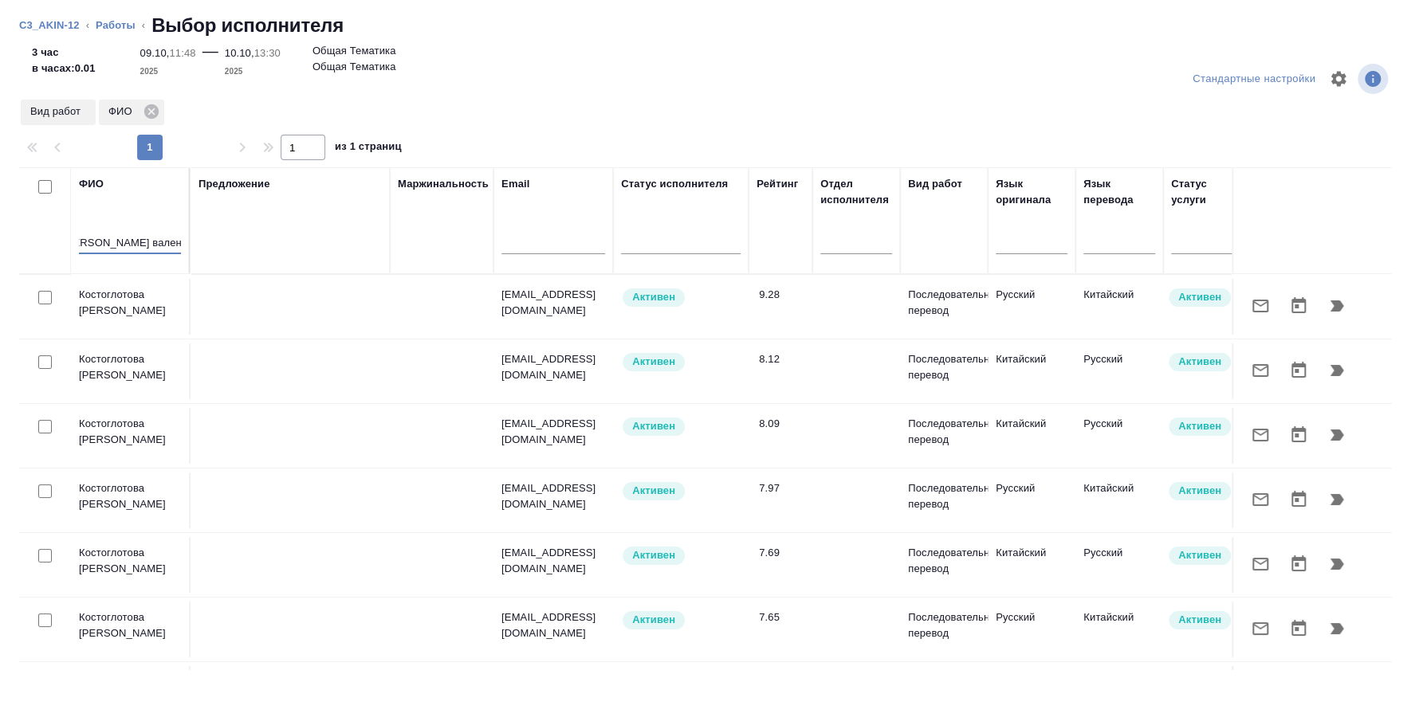
scroll to position [0, 0]
click at [45, 293] on input "checkbox" at bounding box center [45, 298] width 14 height 14
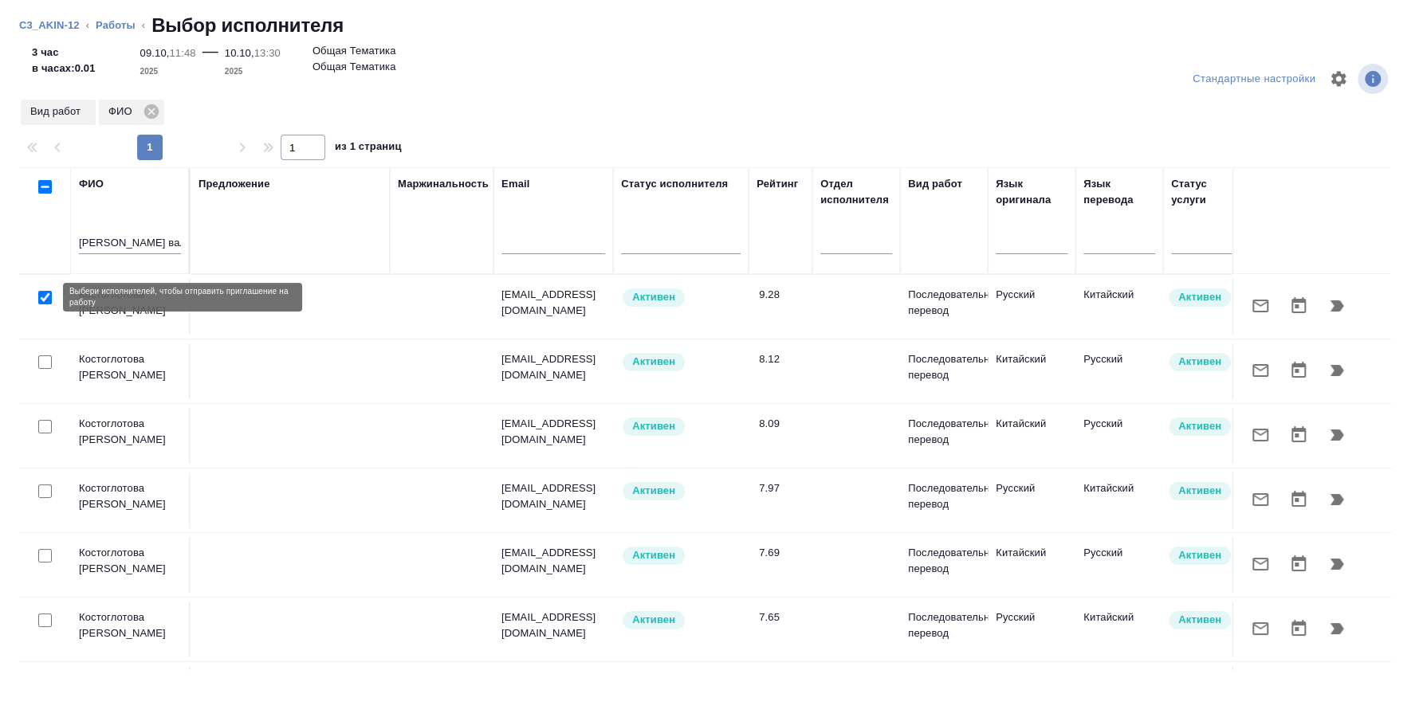
checkbox input "true"
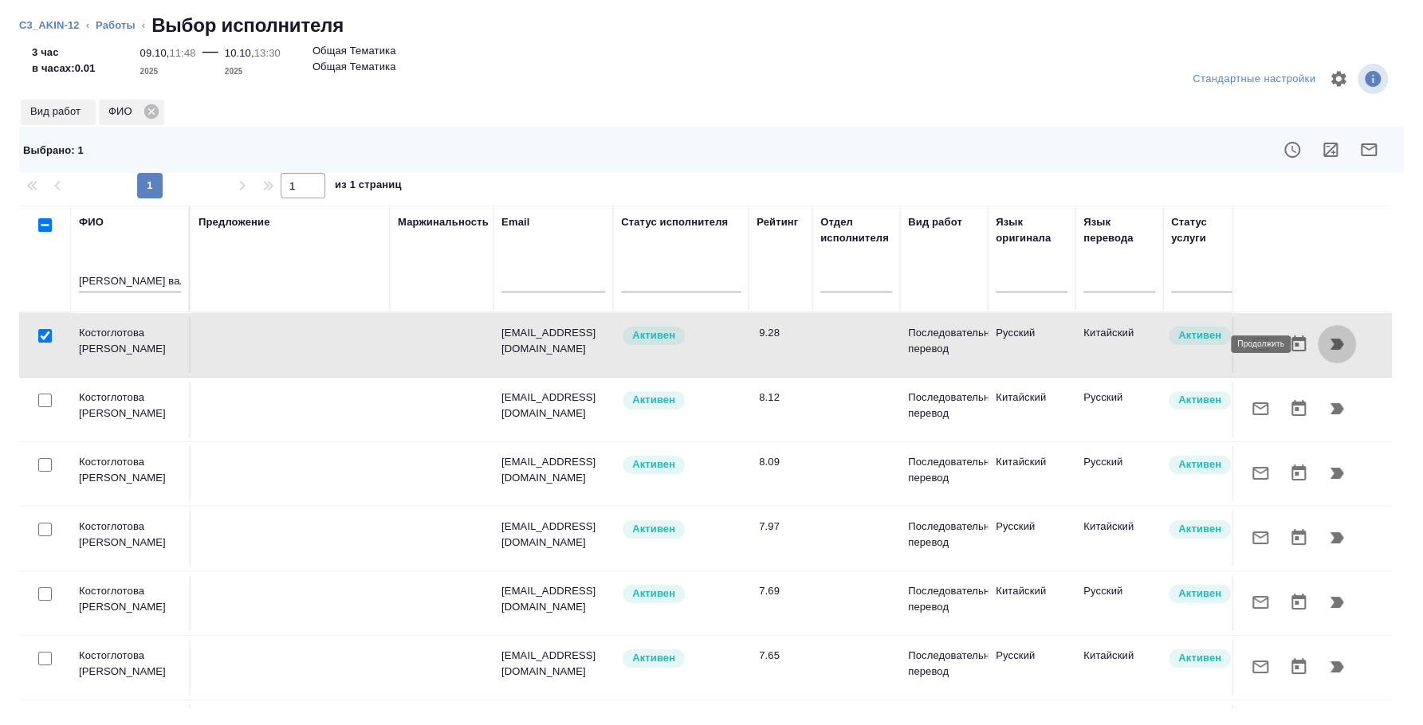
click at [1327, 336] on icon "button" at bounding box center [1336, 344] width 19 height 19
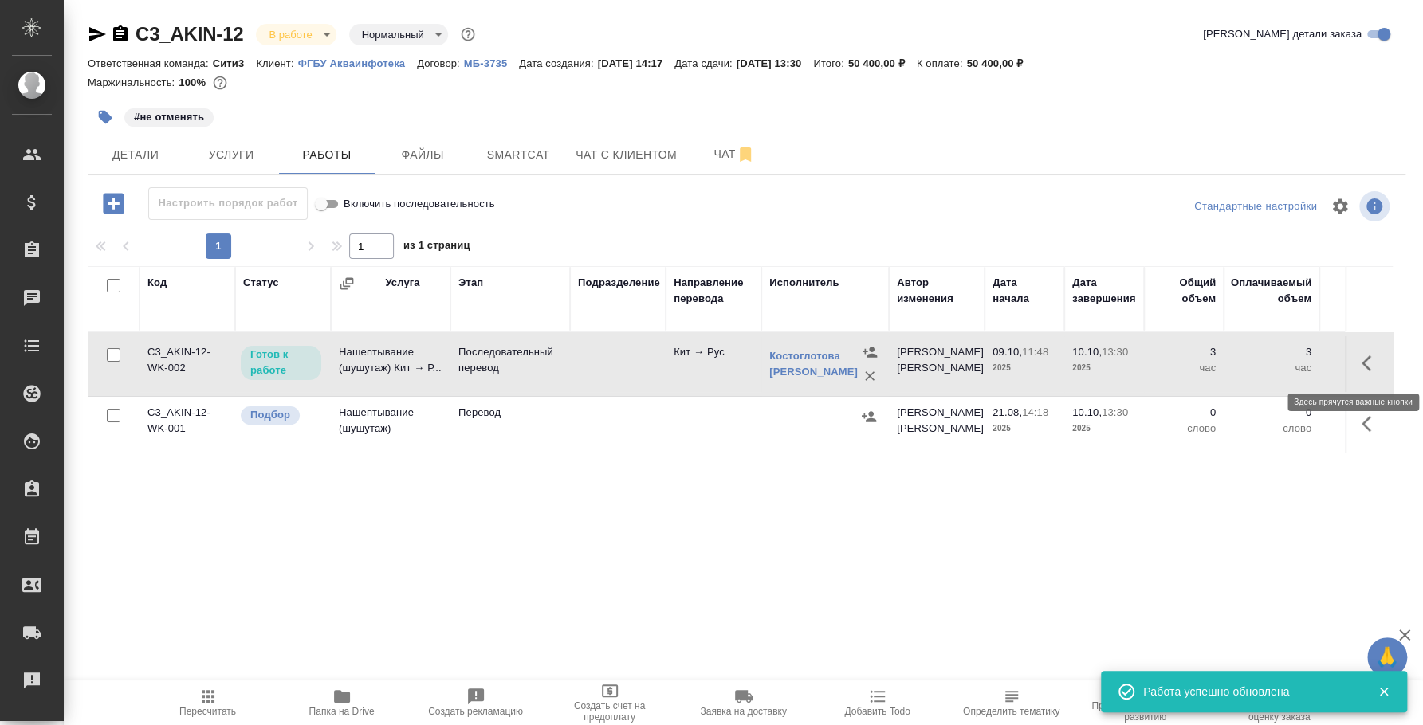
click at [1366, 368] on icon "button" at bounding box center [1371, 363] width 19 height 19
click at [1254, 368] on icon "button" at bounding box center [1253, 363] width 19 height 19
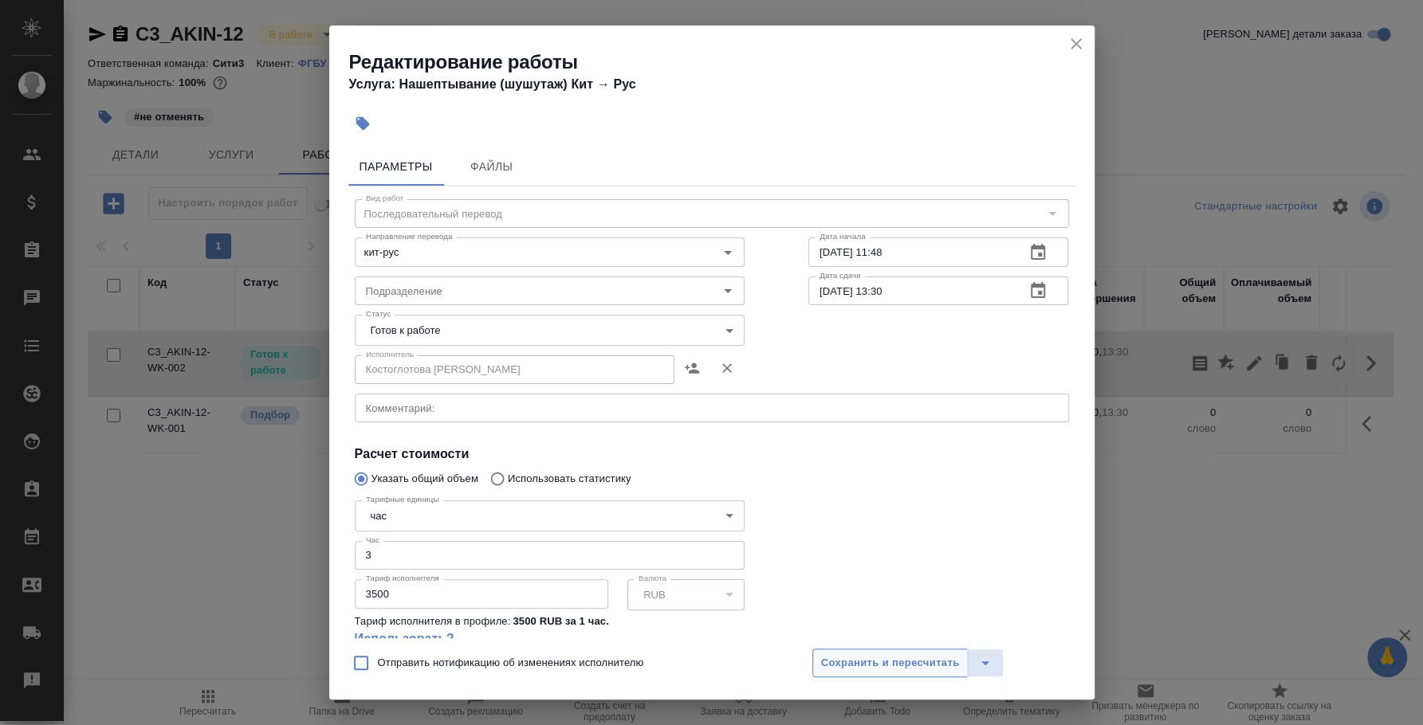
click at [849, 659] on span "Сохранить и пересчитать" at bounding box center [890, 664] width 139 height 18
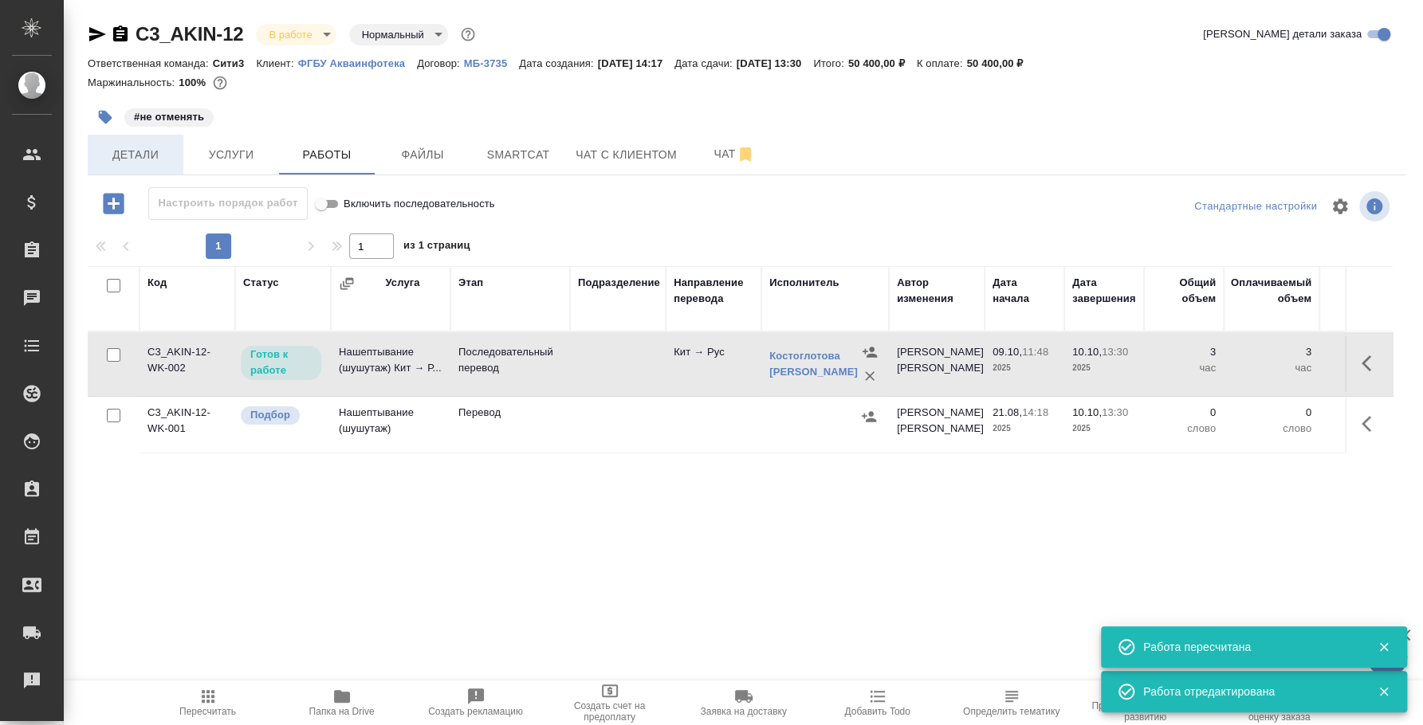
click at [162, 161] on span "Детали" at bounding box center [135, 155] width 77 height 20
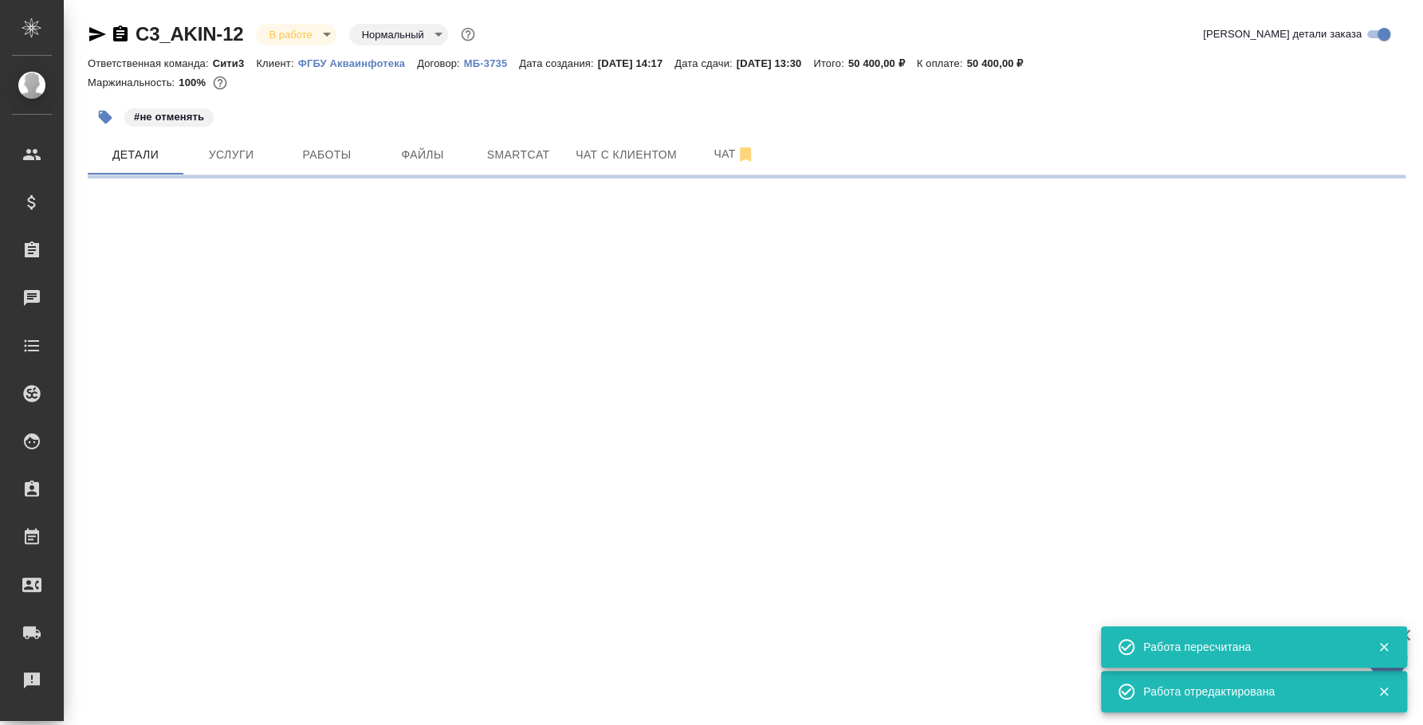
select select "RU"
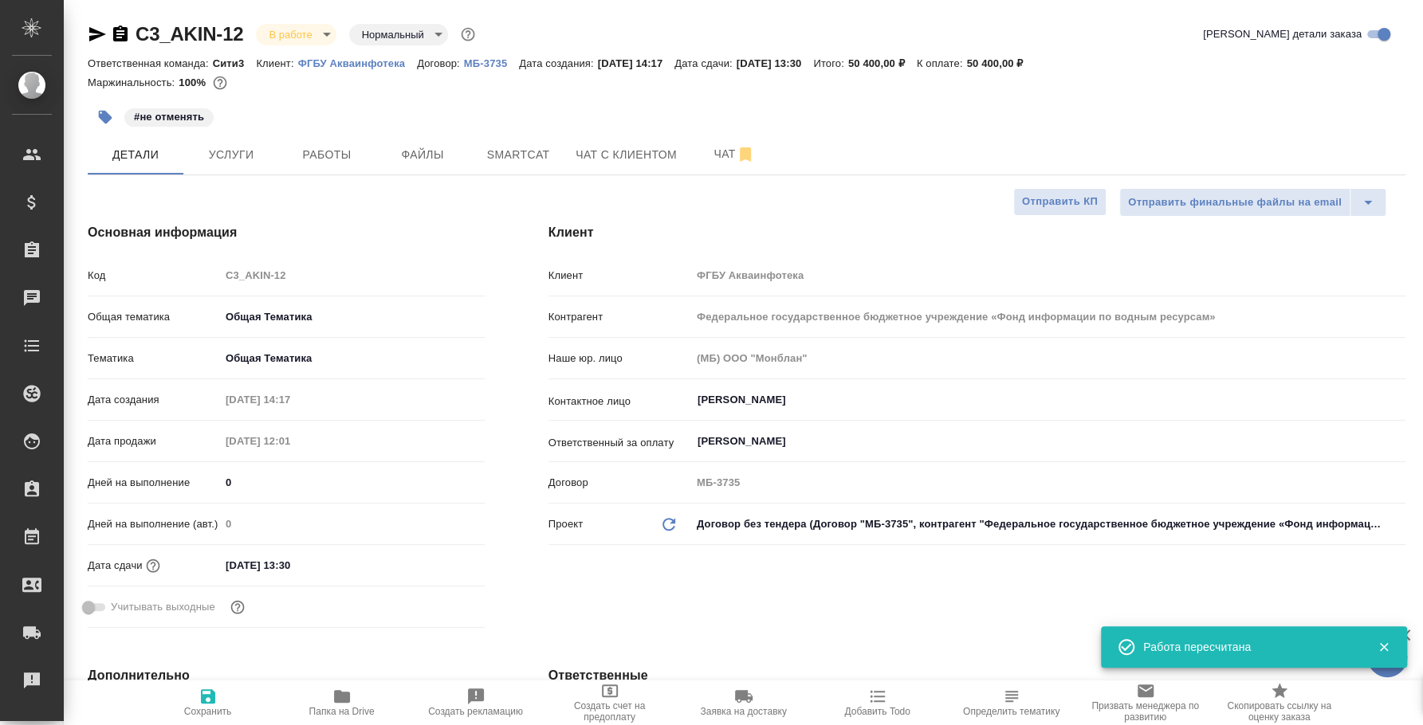
type textarea "x"
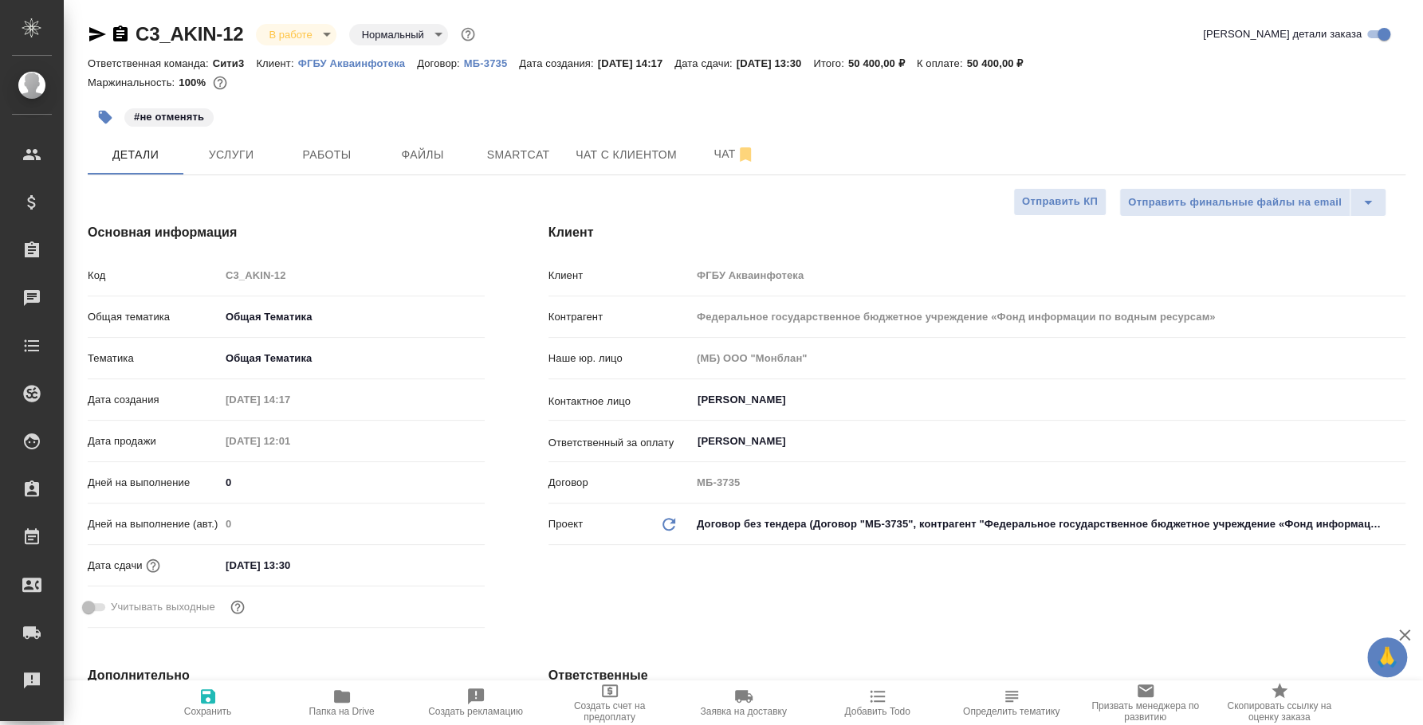
type textarea "x"
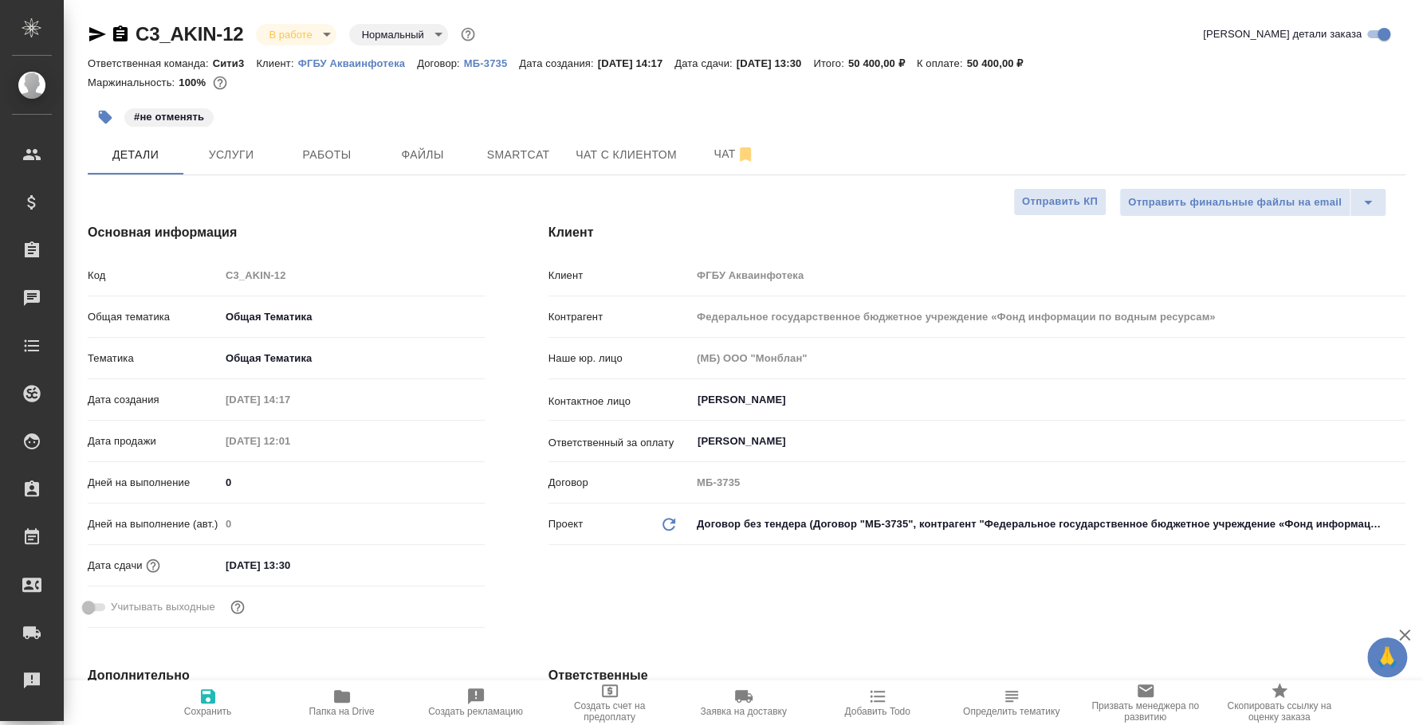
type textarea "x"
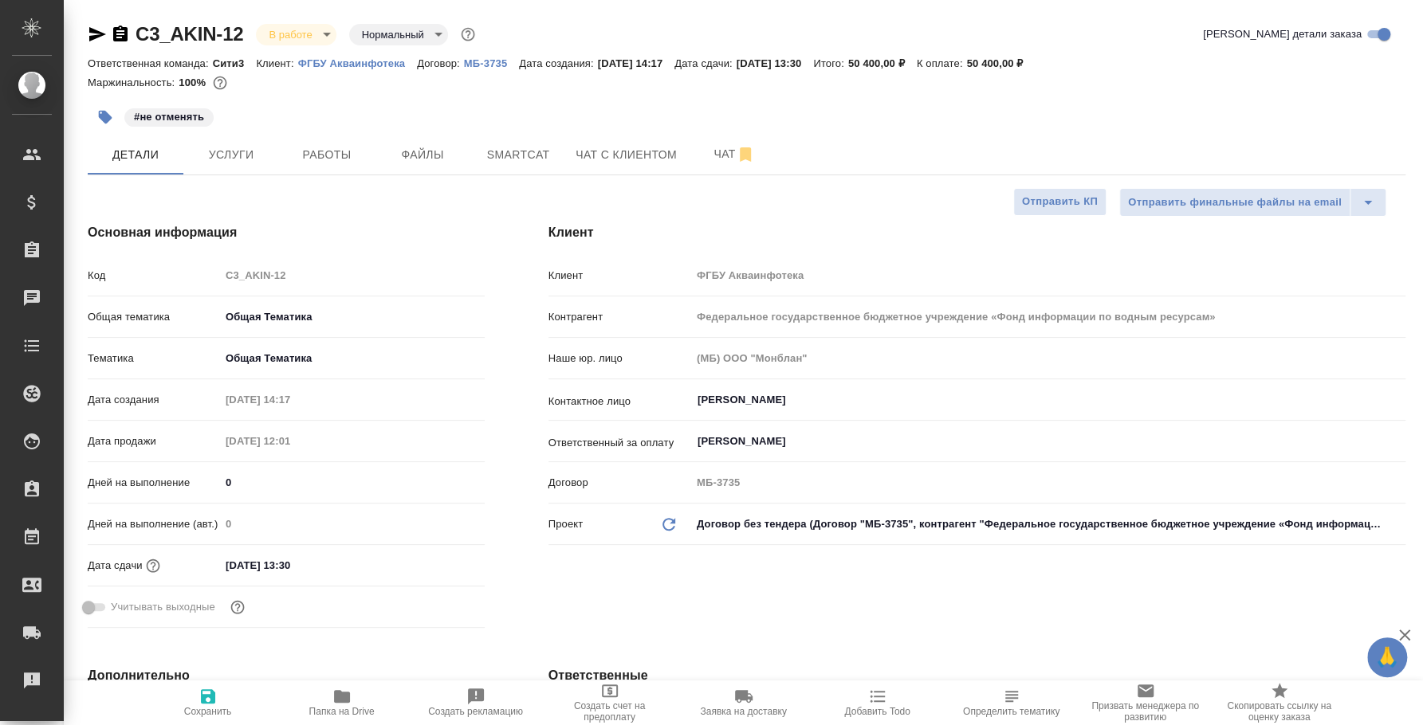
type textarea "x"
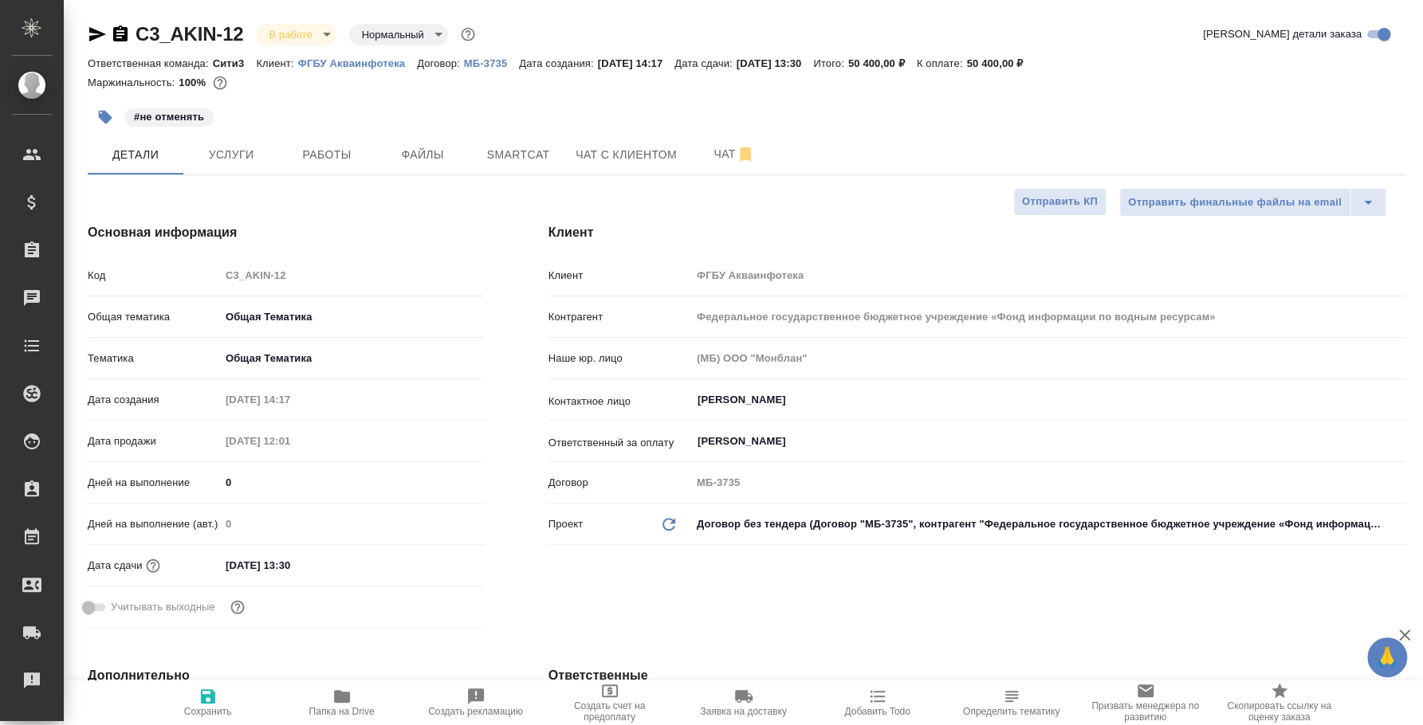
type textarea "x"
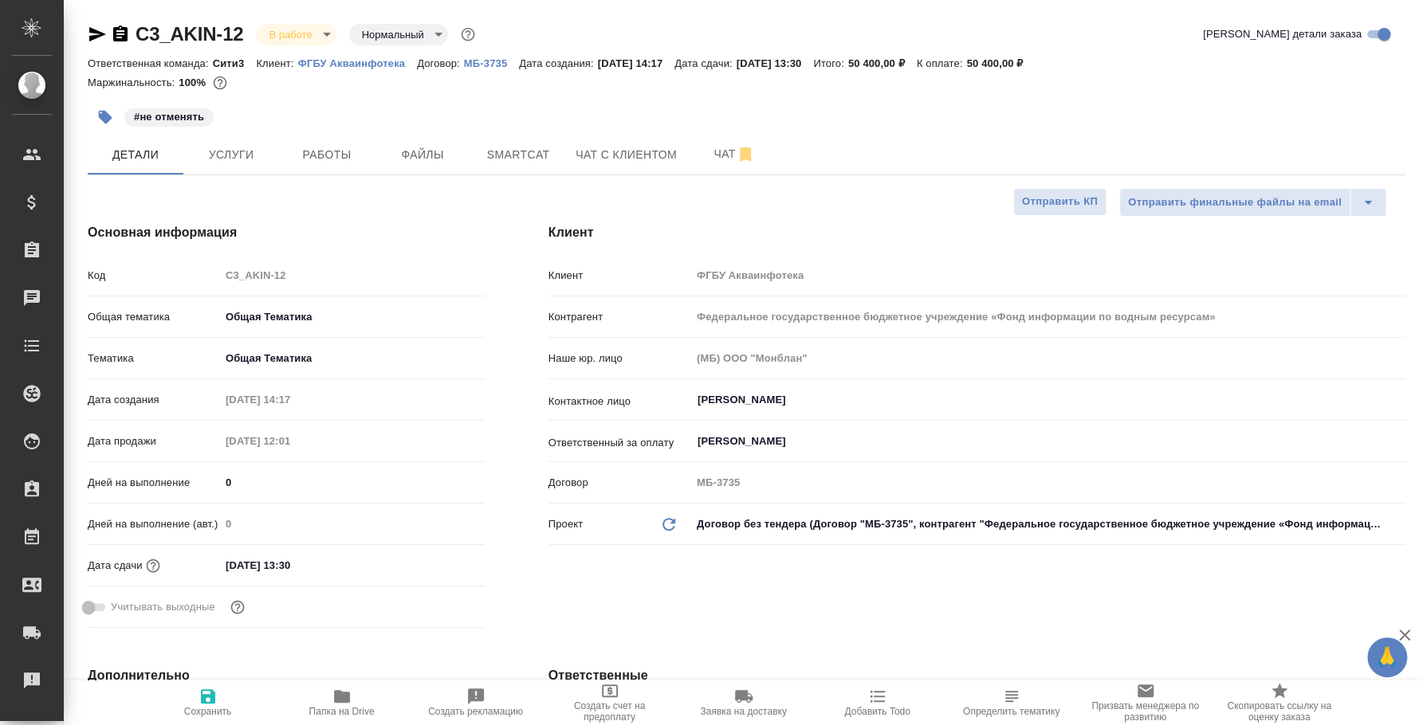
type textarea "x"
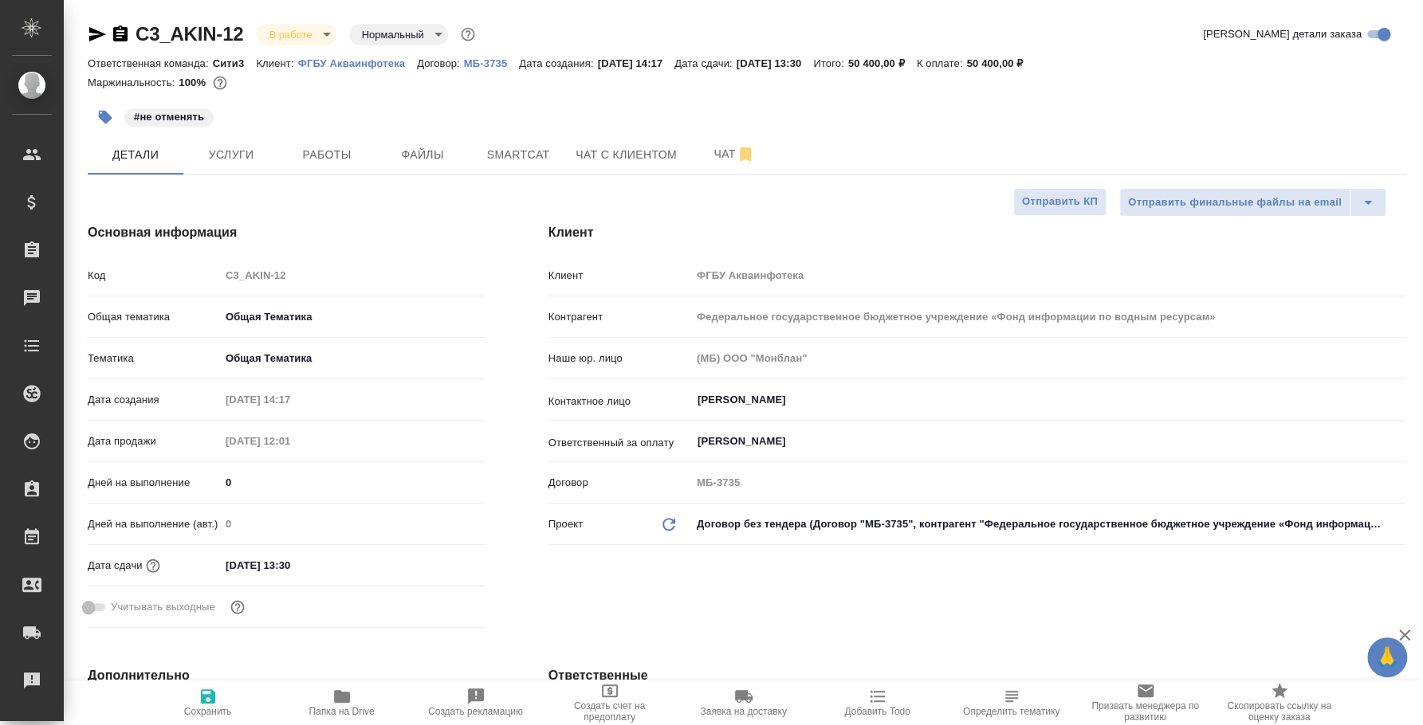
type textarea "x"
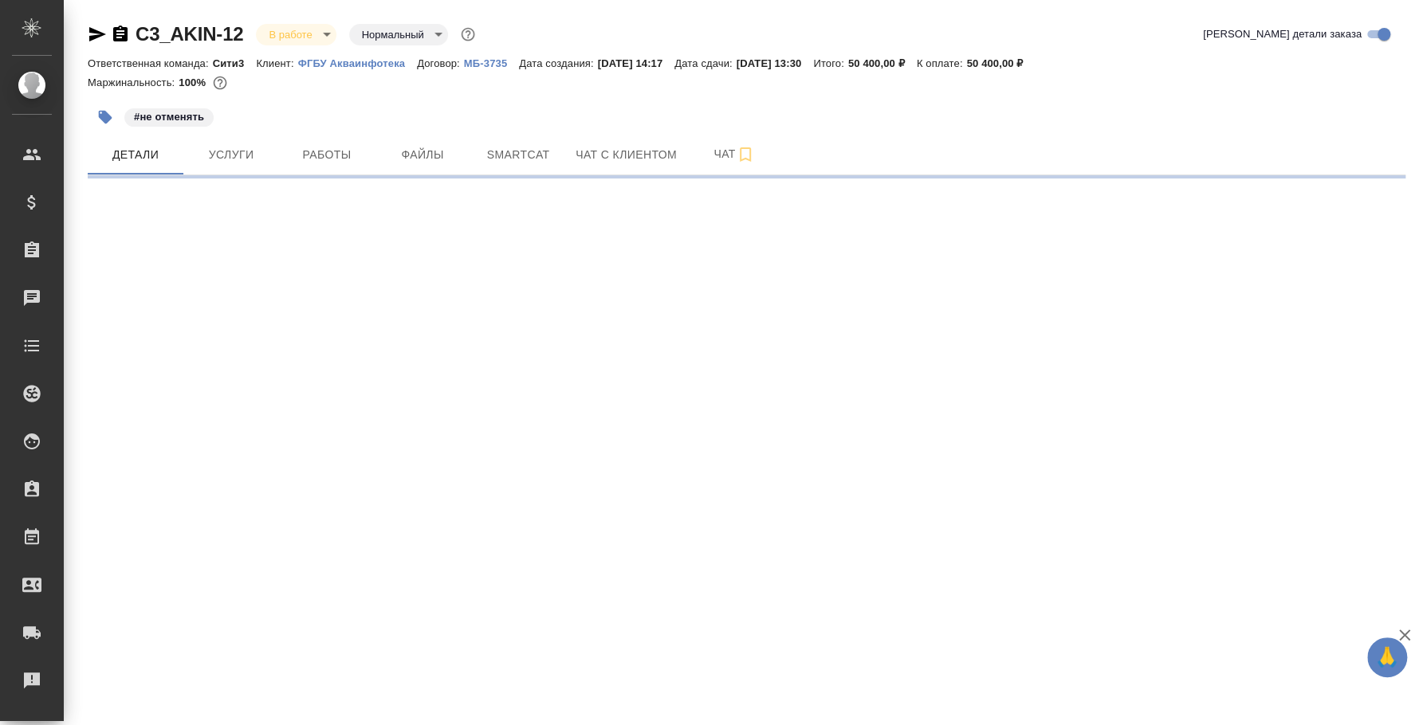
select select "RU"
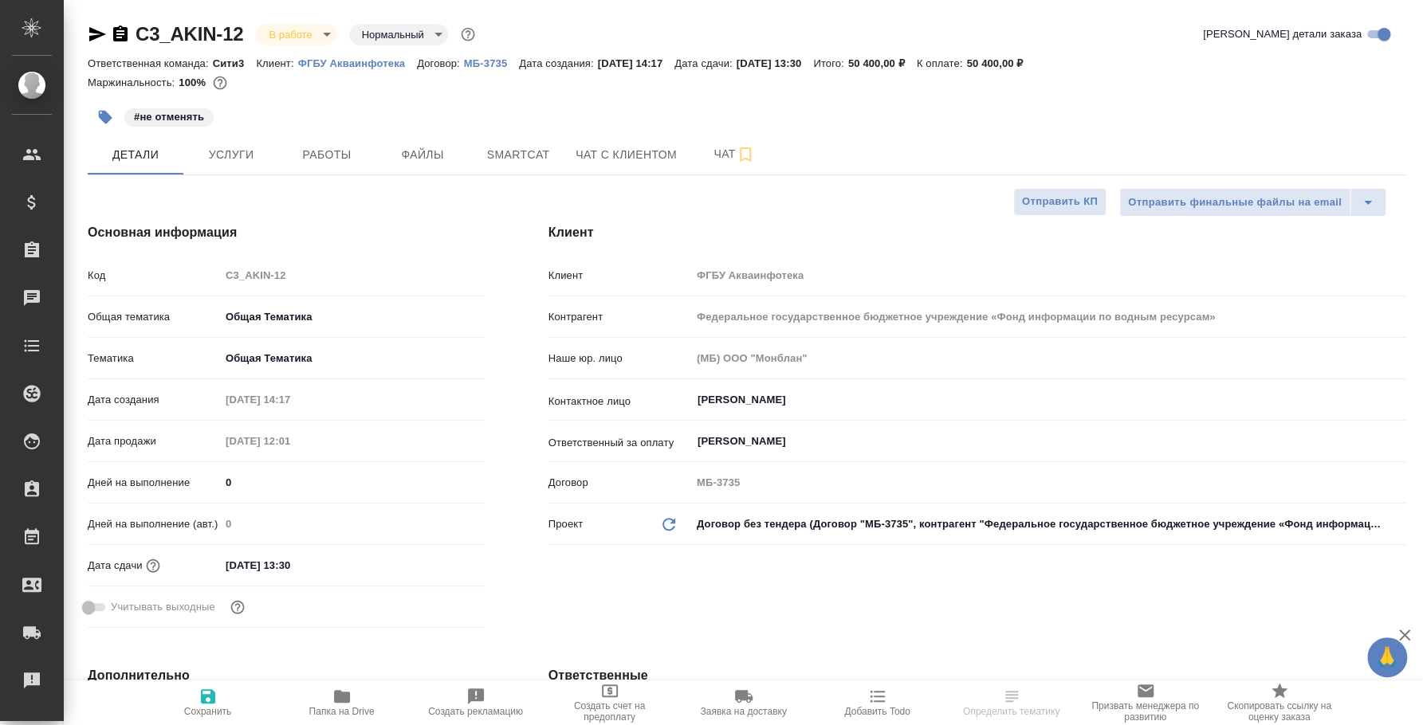
type textarea "x"
click at [122, 35] on icon "button" at bounding box center [120, 34] width 14 height 16
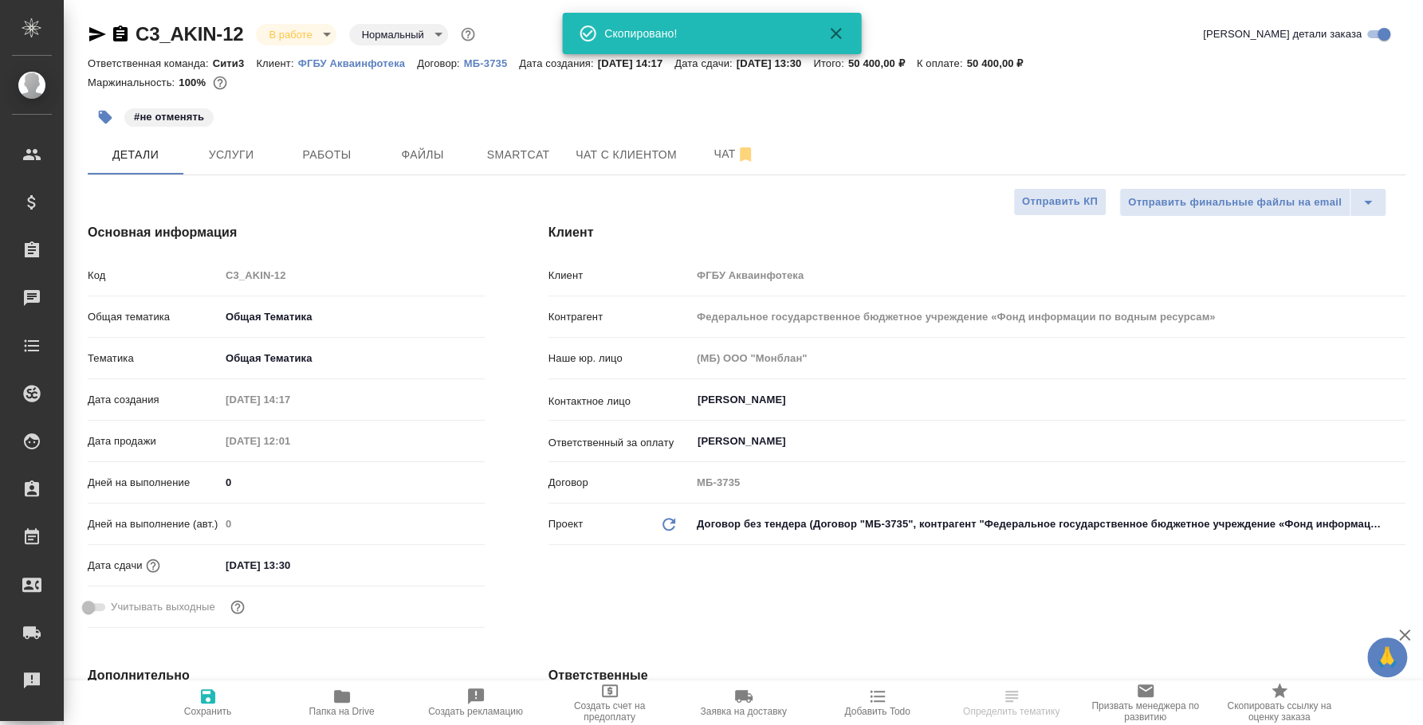
type textarea "x"
select select "RU"
type textarea "x"
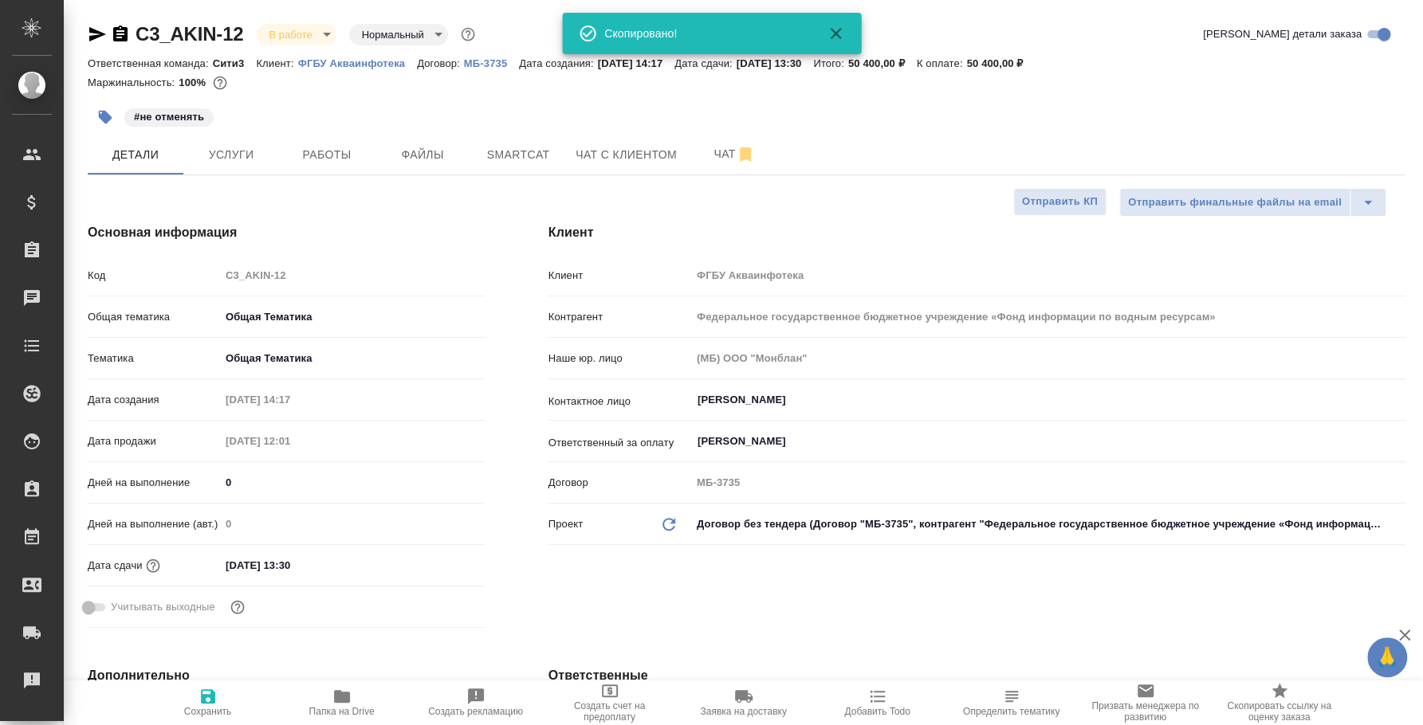
type textarea "x"
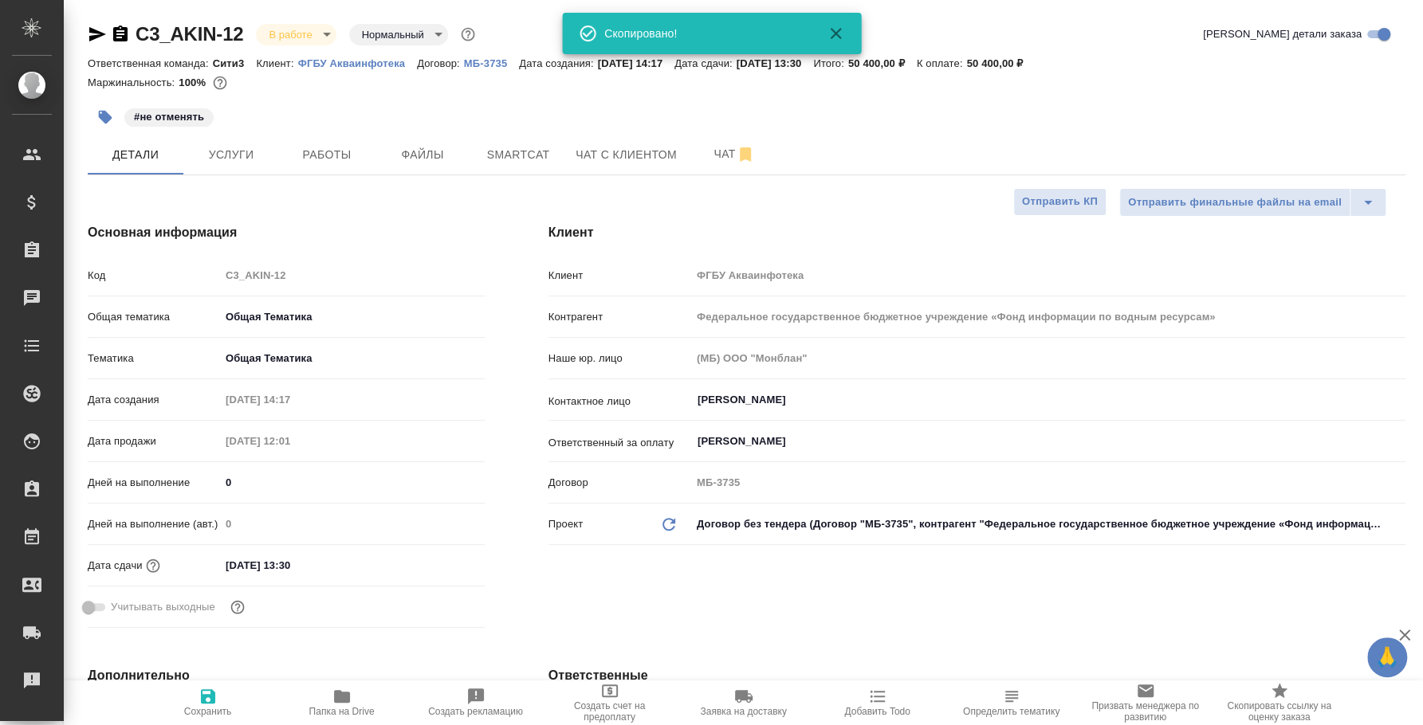
type textarea "x"
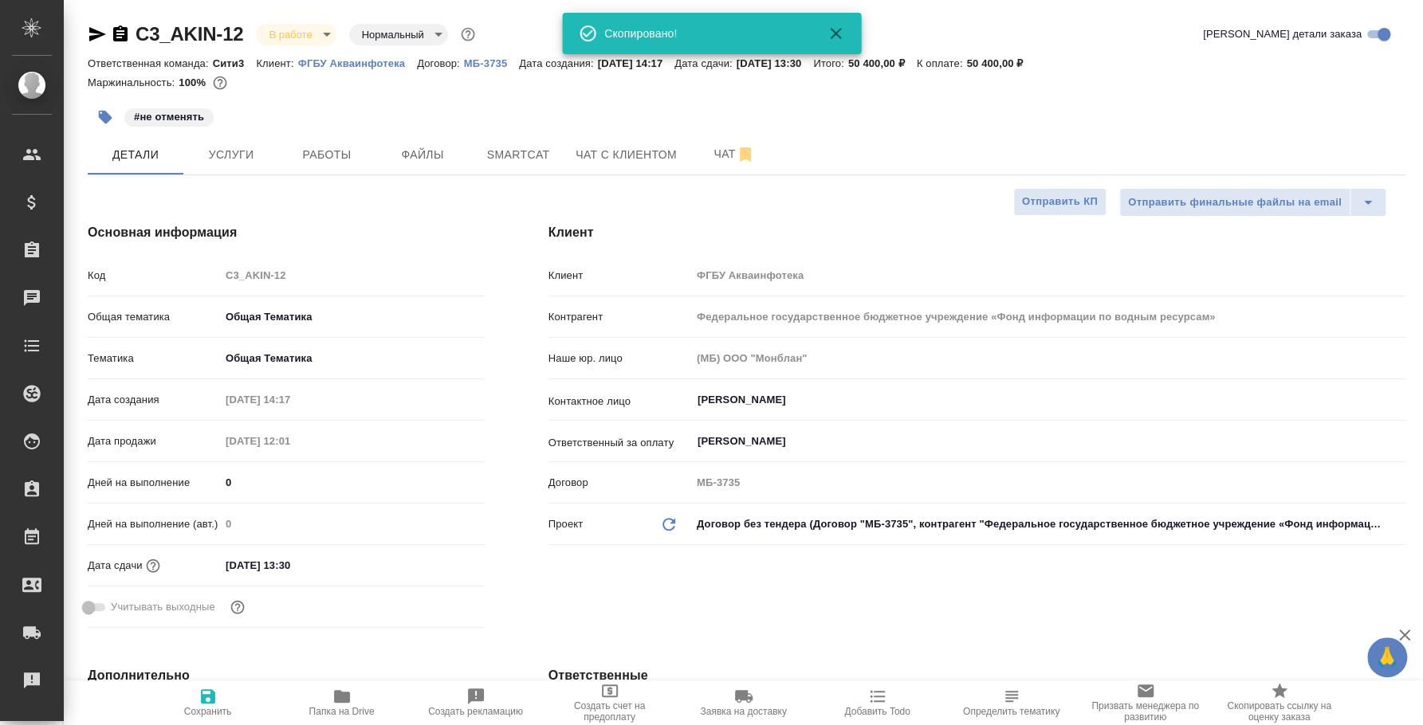
type textarea "x"
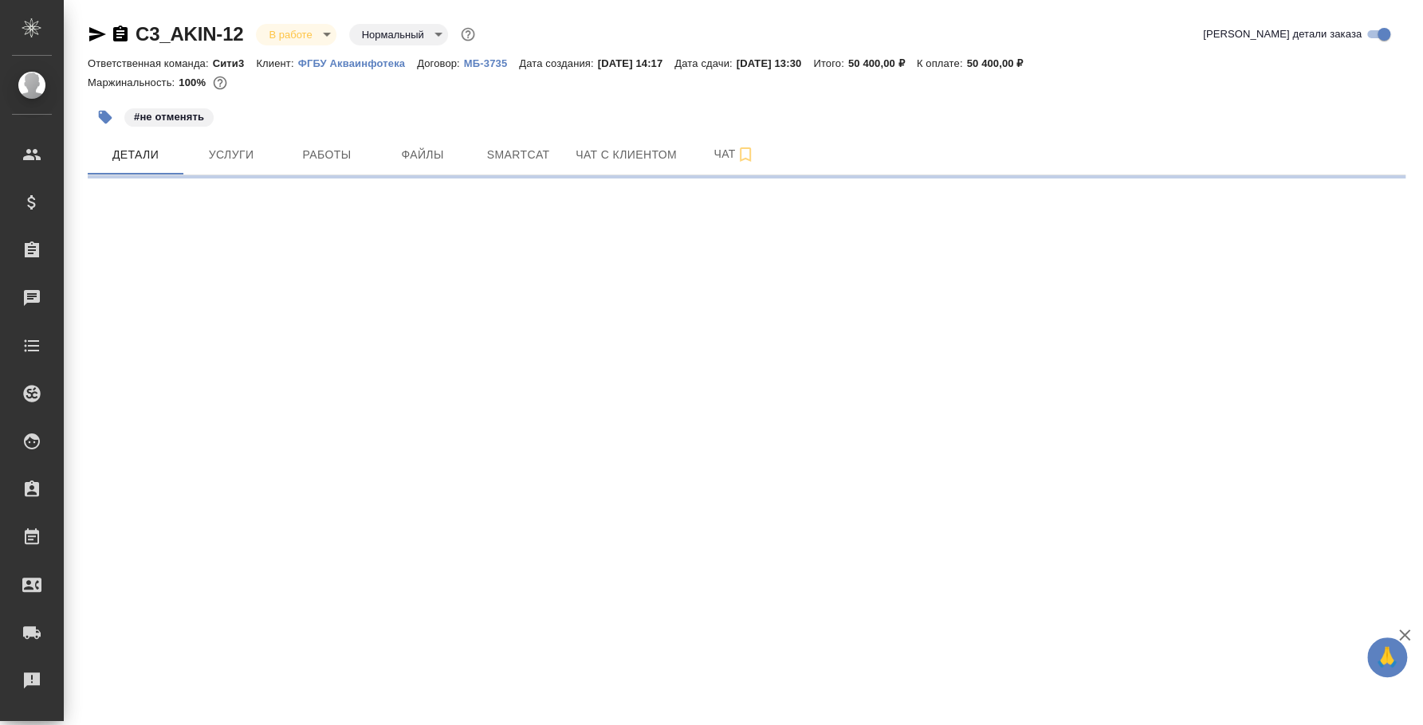
select select "RU"
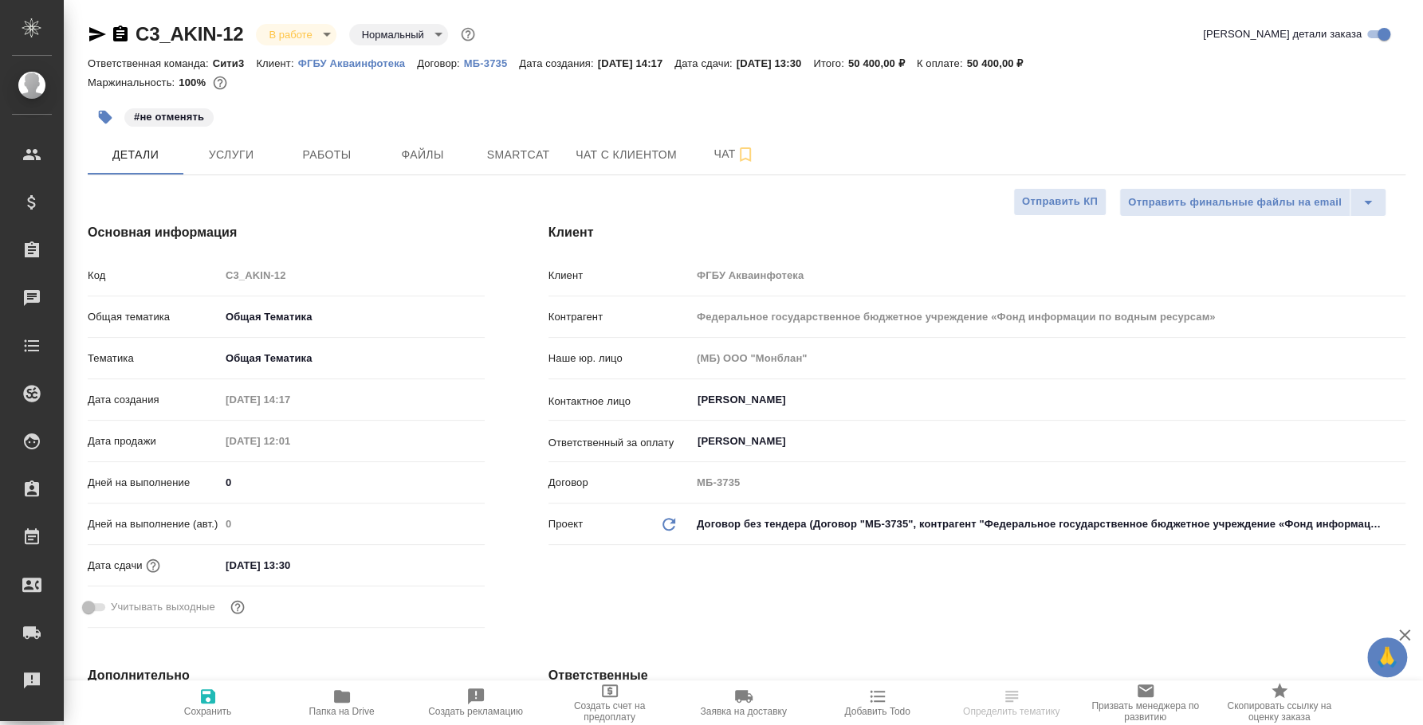
type textarea "x"
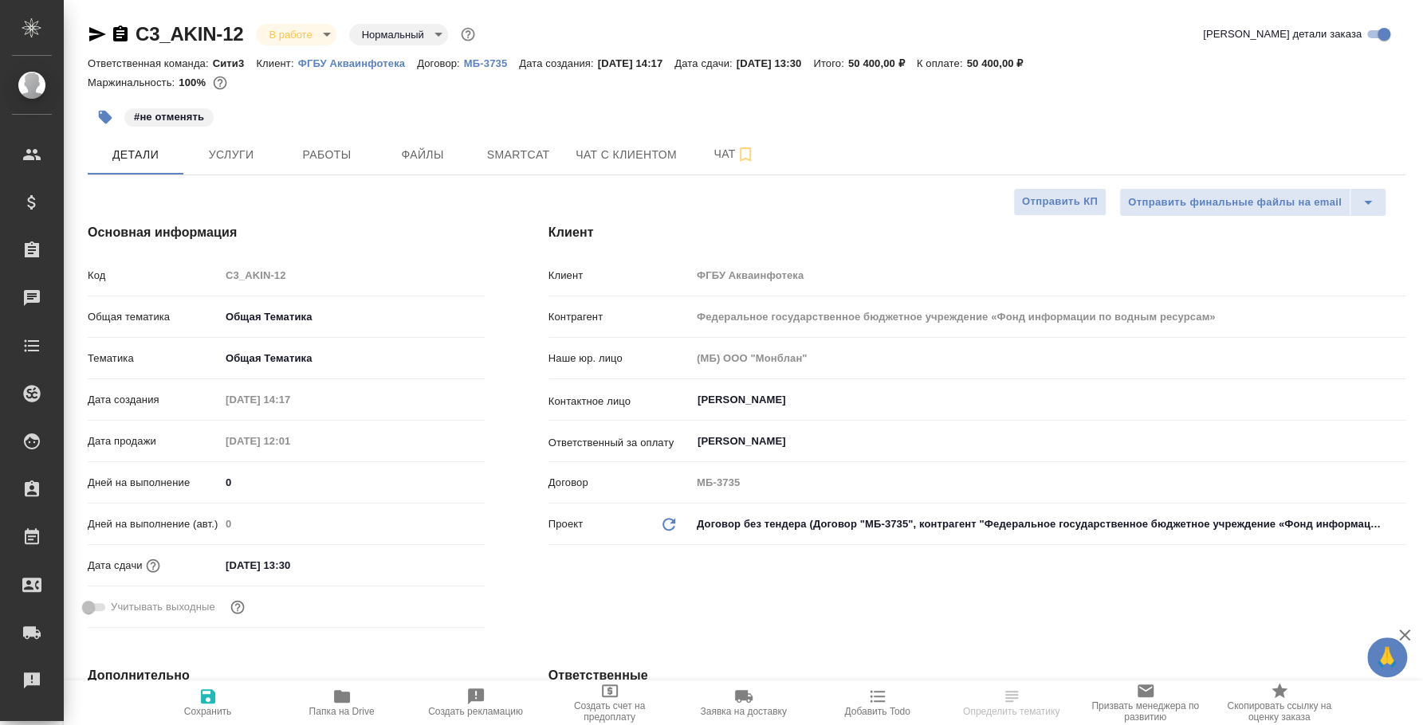
type textarea "x"
click at [327, 157] on span "Работы" at bounding box center [327, 155] width 77 height 20
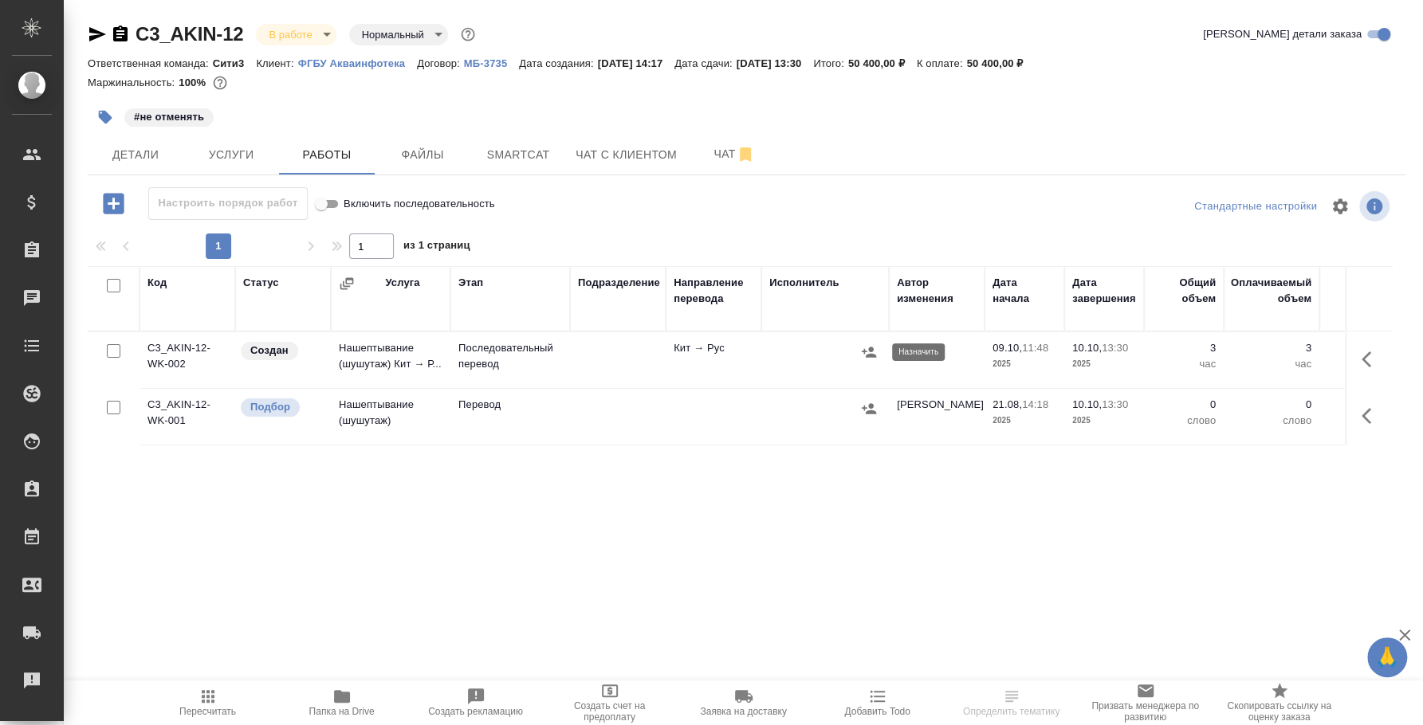
click at [879, 349] on button "button" at bounding box center [869, 352] width 24 height 24
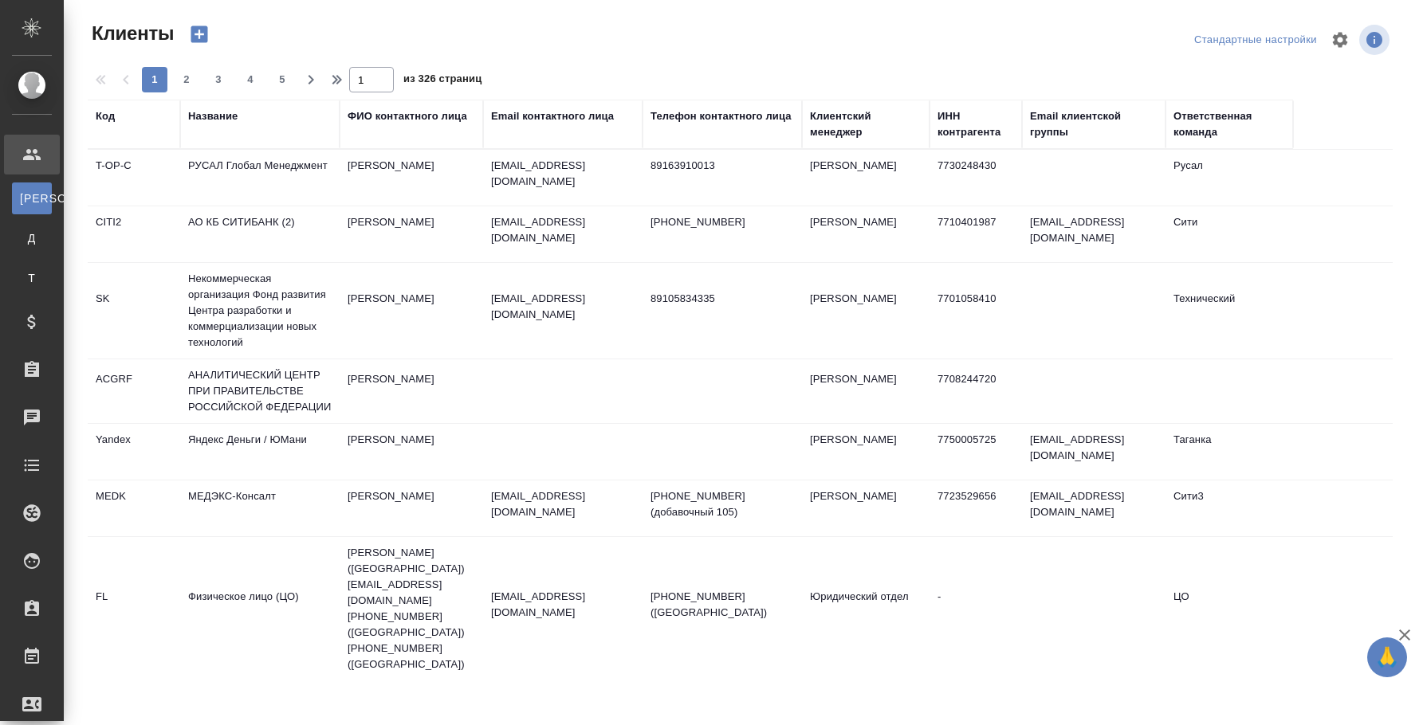
select select "RU"
